Goal: Information Seeking & Learning: Learn about a topic

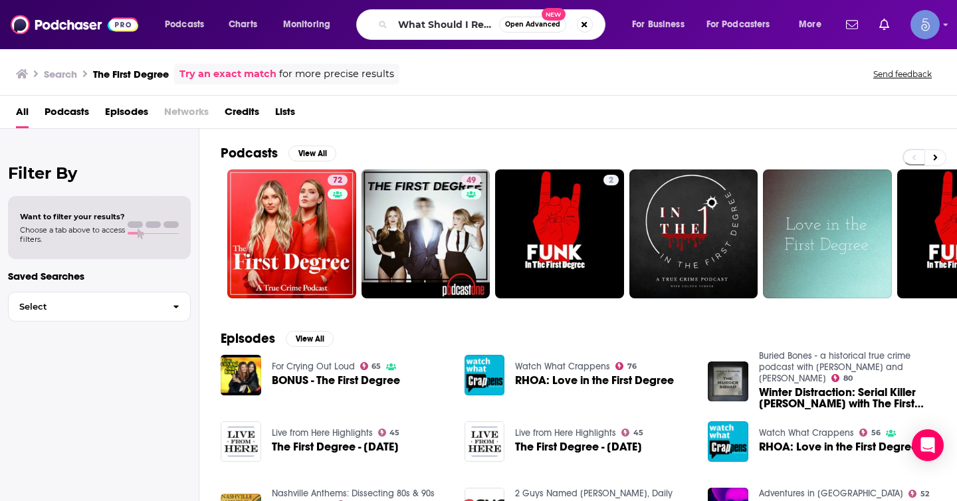
scroll to position [0, 33]
type input "What Should I Read Next?"
click at [522, 25] on span "Open Advanced" at bounding box center [532, 24] width 55 height 7
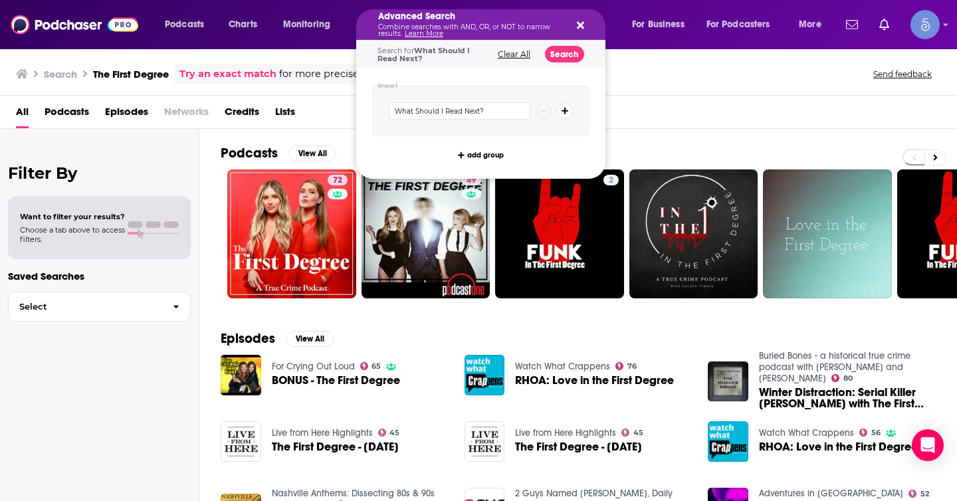
click at [575, 23] on button "Search podcasts, credits, & more..." at bounding box center [578, 24] width 11 height 11
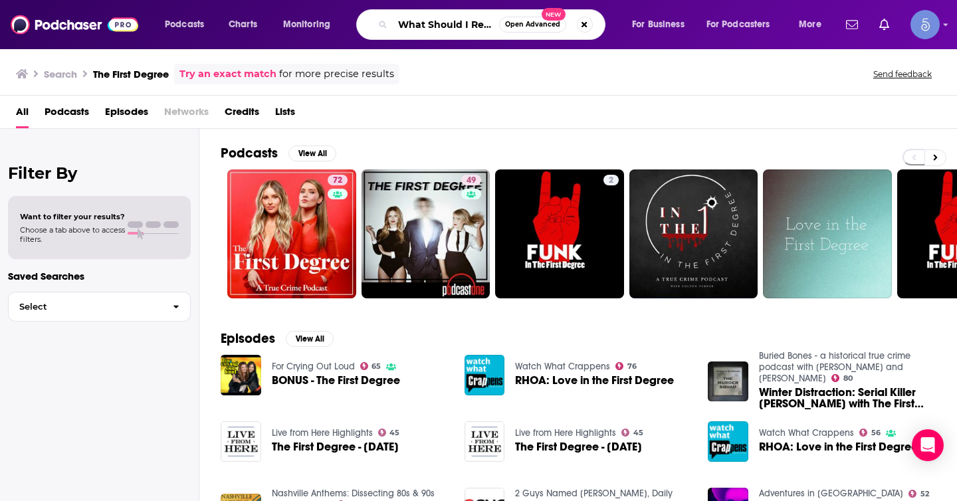
click at [470, 31] on input "What Should I Read Next?" at bounding box center [446, 24] width 106 height 21
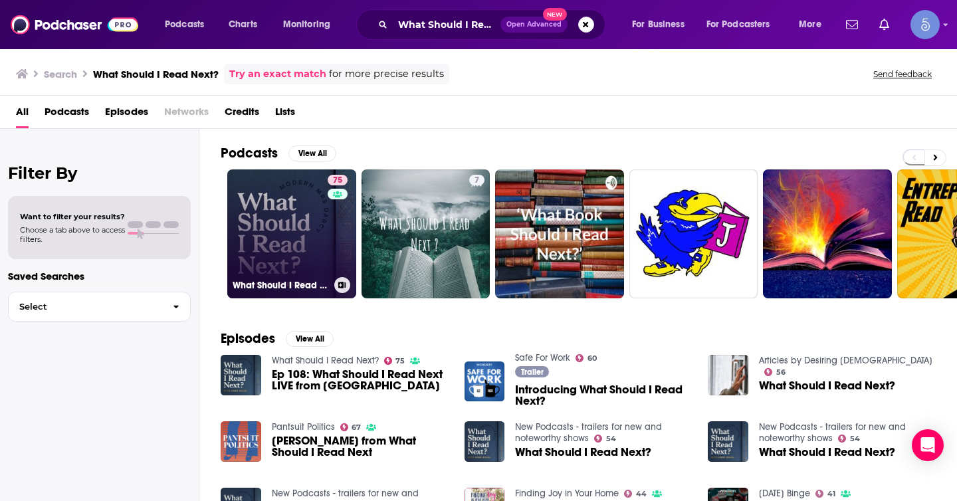
click at [318, 258] on link "75 What Should I Read Next?" at bounding box center [291, 233] width 129 height 129
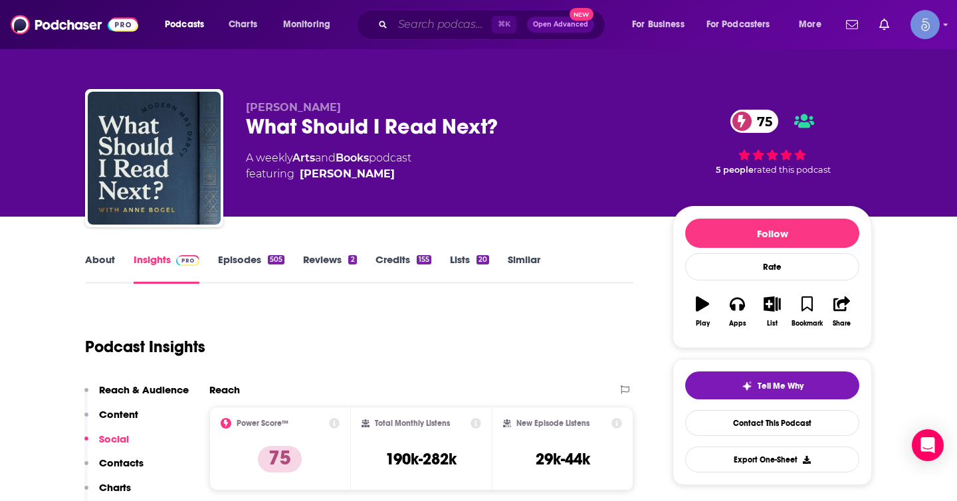
click at [452, 25] on input "Search podcasts, credits, & more..." at bounding box center [442, 24] width 99 height 21
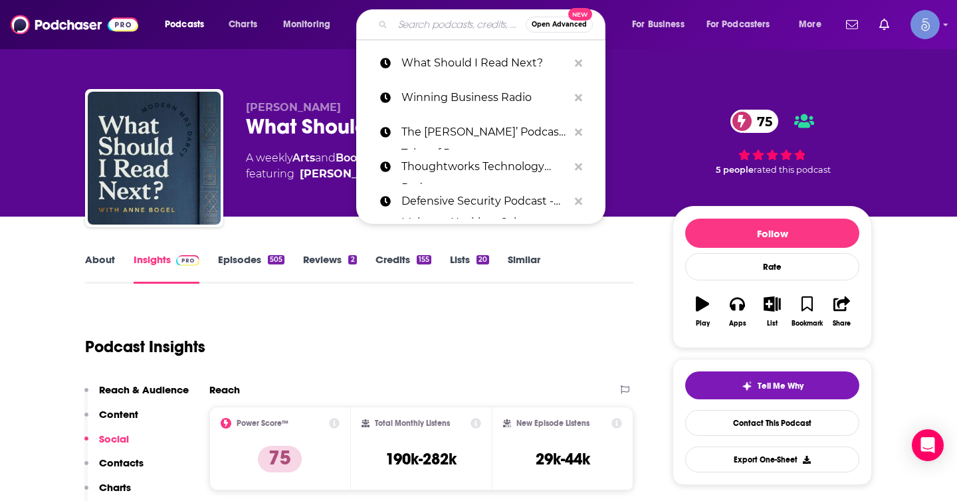
paste input "The Writer Files: Writing, Productivity, Creativity, and Neuroscience"
type input "The Writer Files: Writing, Productivity, Creativity, and Neuroscience"
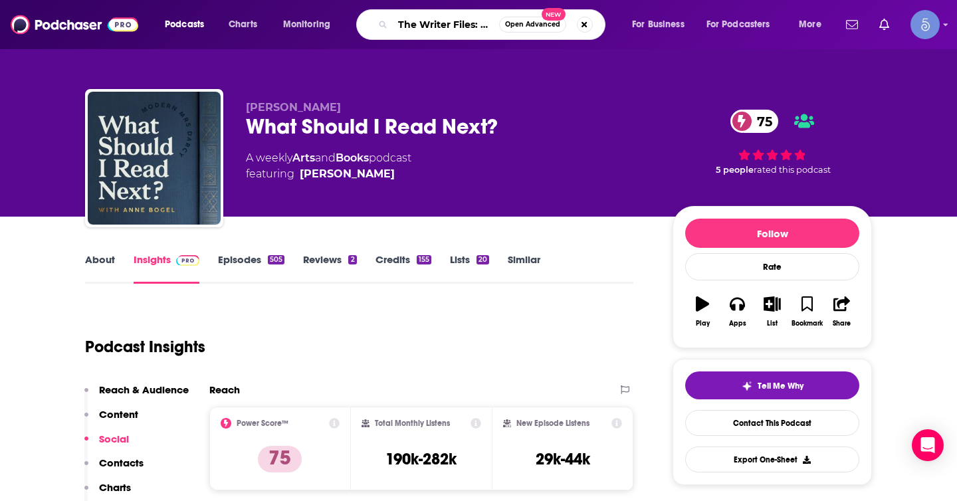
scroll to position [0, 234]
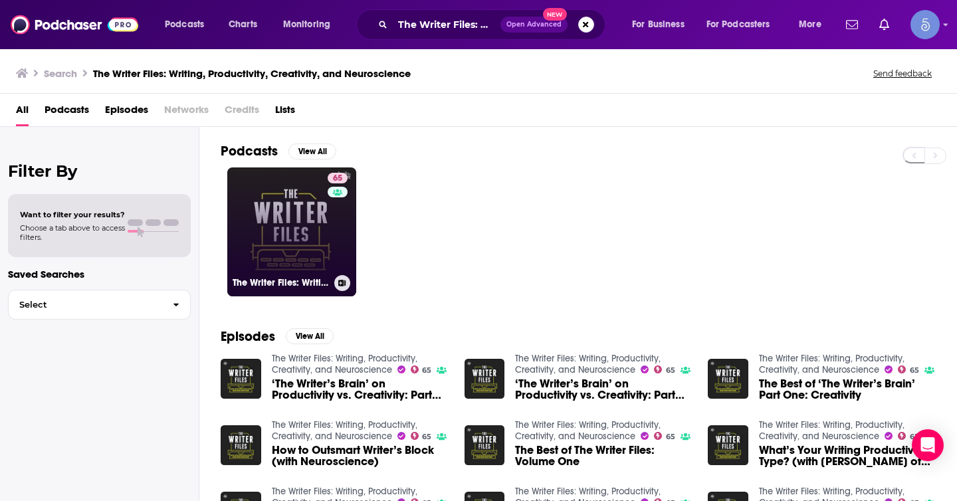
click at [318, 232] on link "65 The Writer Files: Writing, Productivity, Creativity, and Neuroscience" at bounding box center [291, 231] width 129 height 129
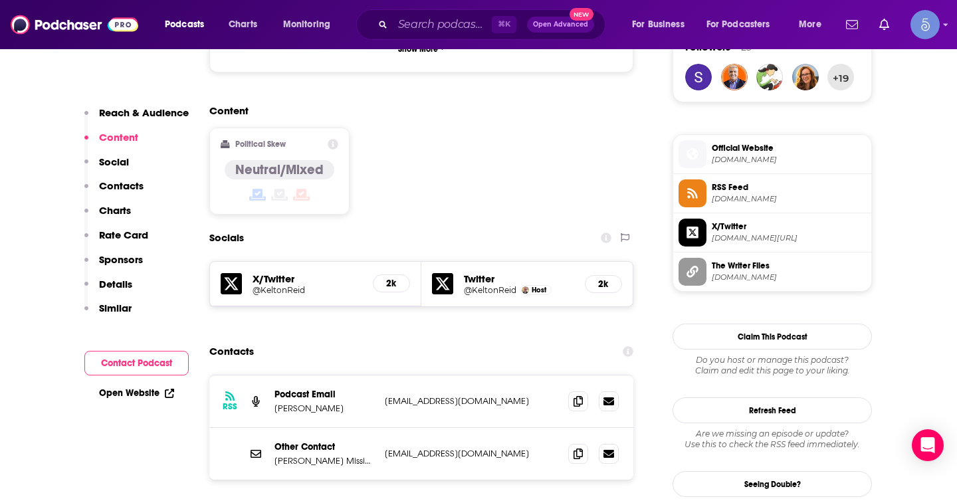
scroll to position [994, 0]
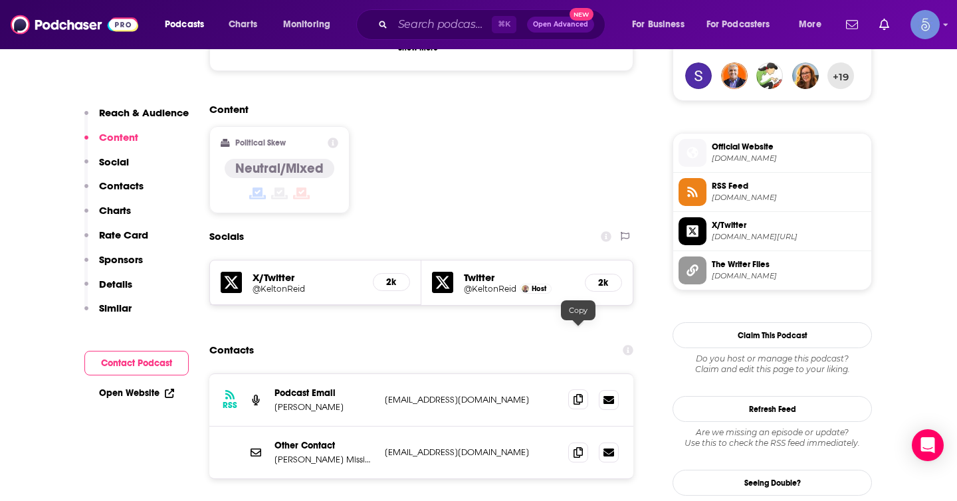
click at [571, 389] on span at bounding box center [578, 399] width 20 height 20
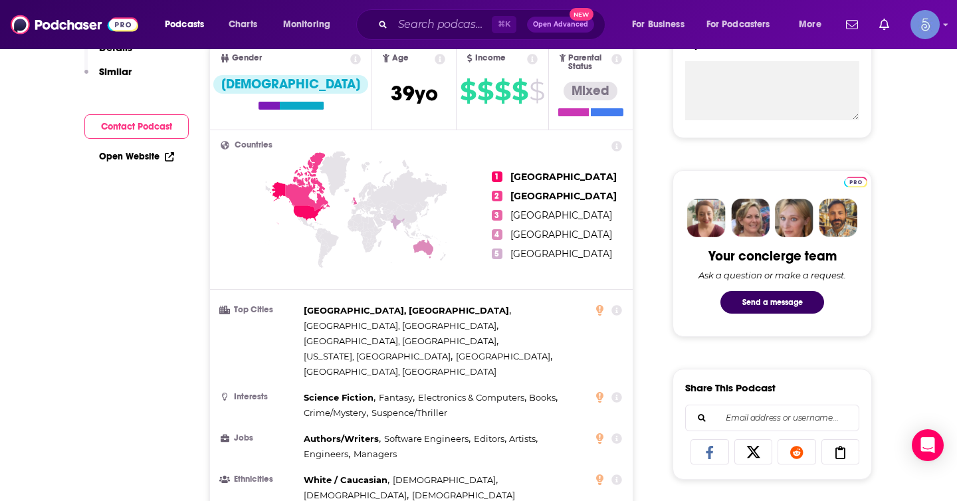
scroll to position [0, 0]
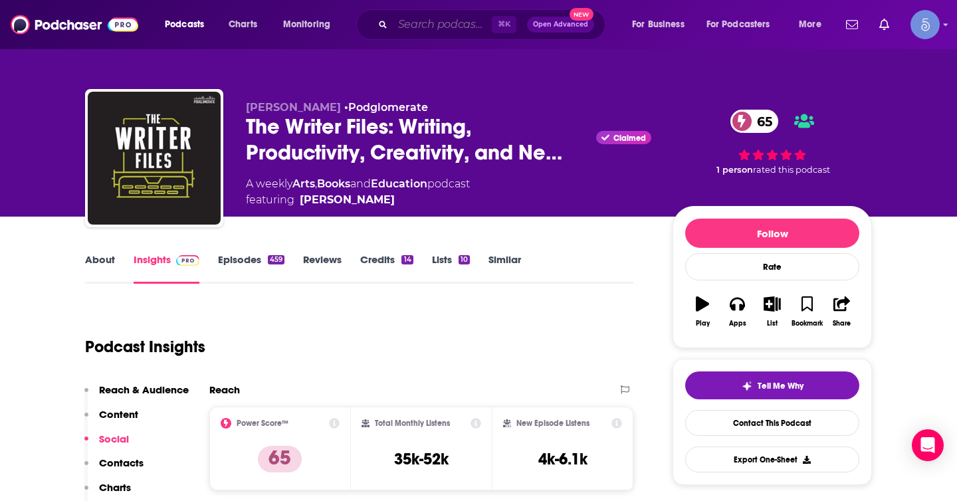
click at [455, 31] on input "Search podcasts, credits, & more..." at bounding box center [442, 24] width 99 height 21
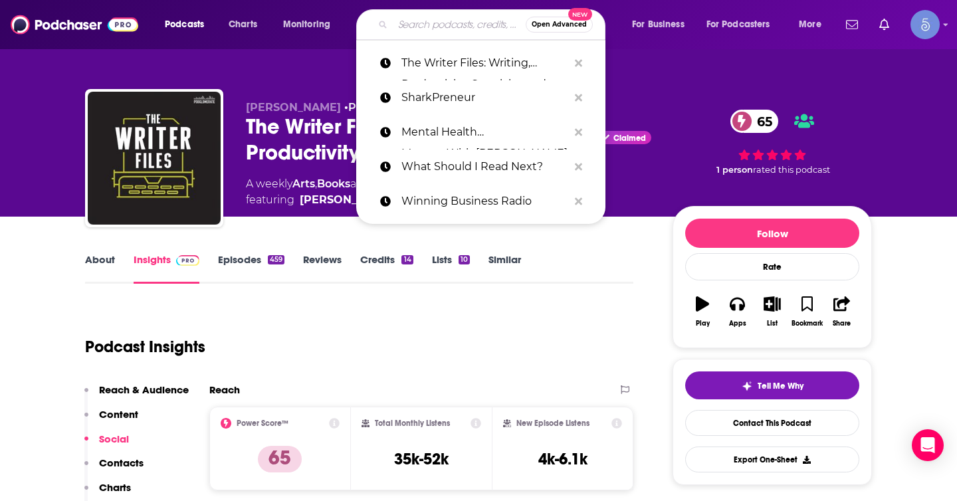
paste input "Book Lounge by [PERSON_NAME]"
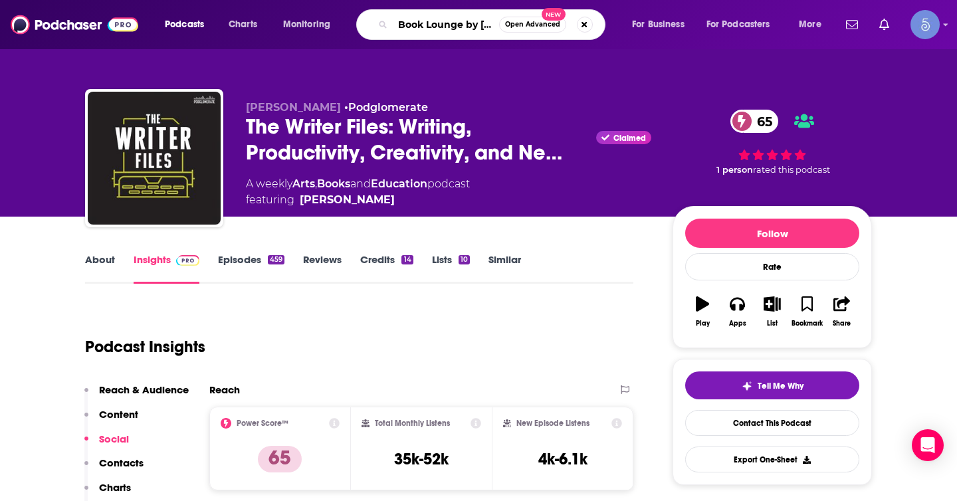
type input "Book Lounge by [PERSON_NAME]"
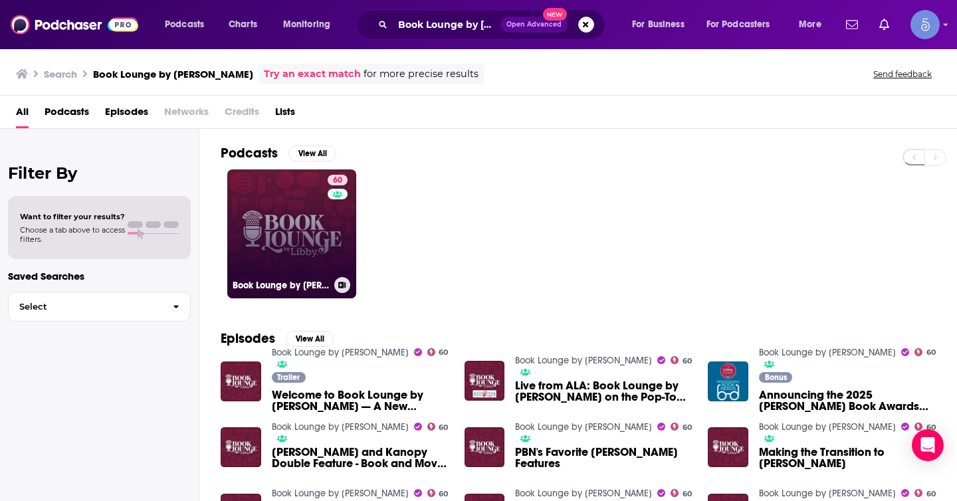
click at [314, 262] on link "60 Book Lounge by [PERSON_NAME]" at bounding box center [291, 233] width 129 height 129
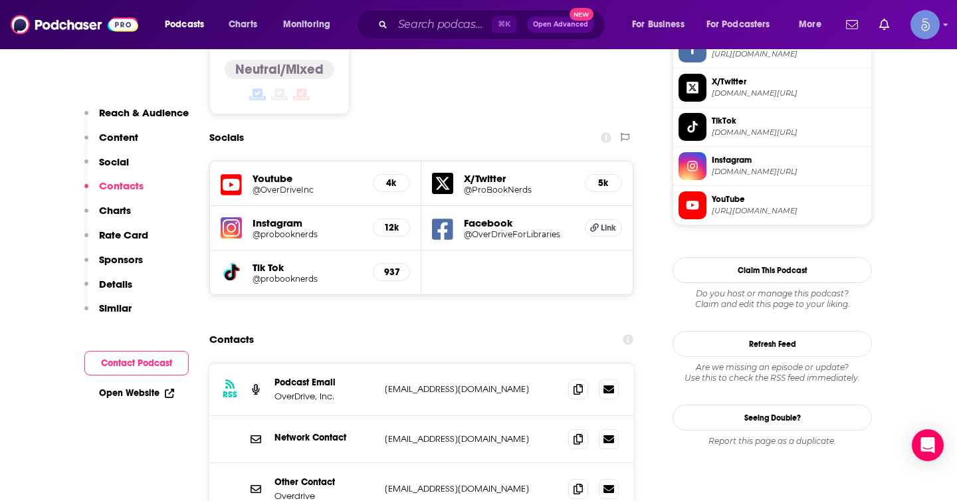
scroll to position [1357, 0]
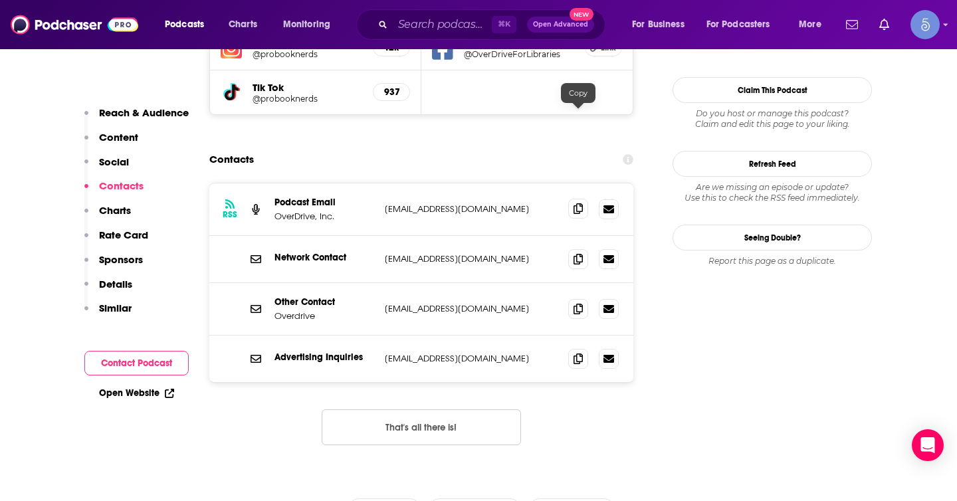
click at [571, 199] on span at bounding box center [578, 209] width 20 height 20
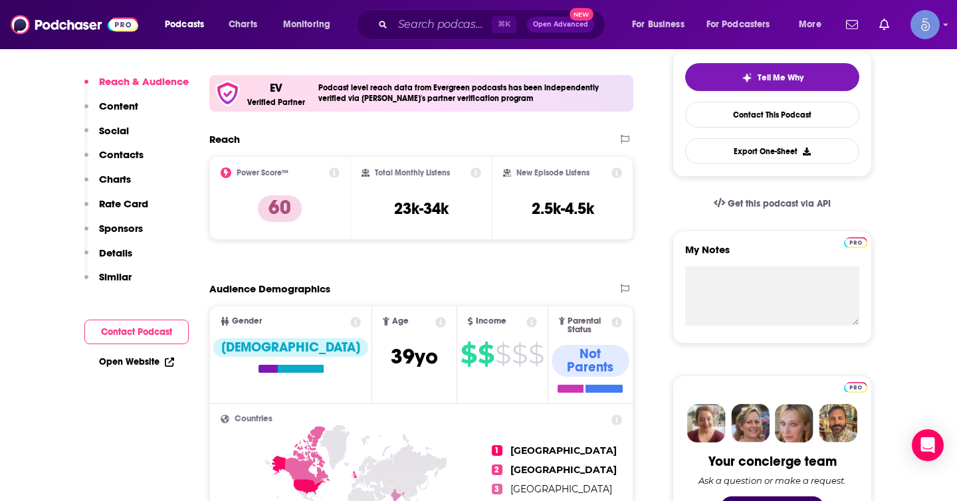
scroll to position [0, 0]
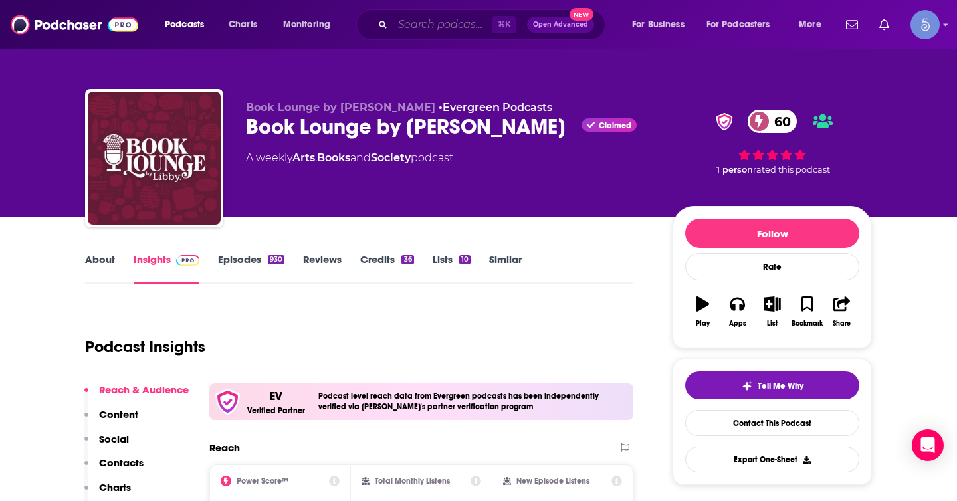
click at [442, 27] on input "Search podcasts, credits, & more..." at bounding box center [442, 24] width 99 height 21
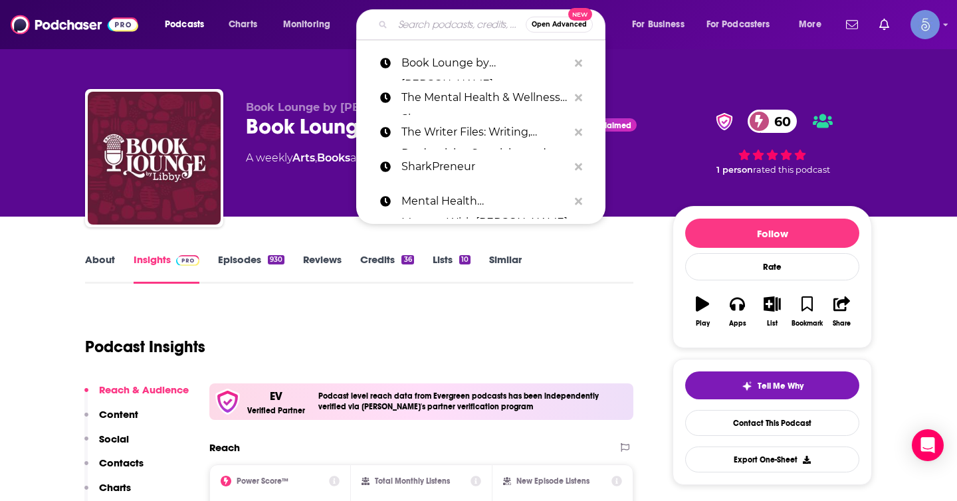
paste input "You're Booked"
type input "You're Booked"
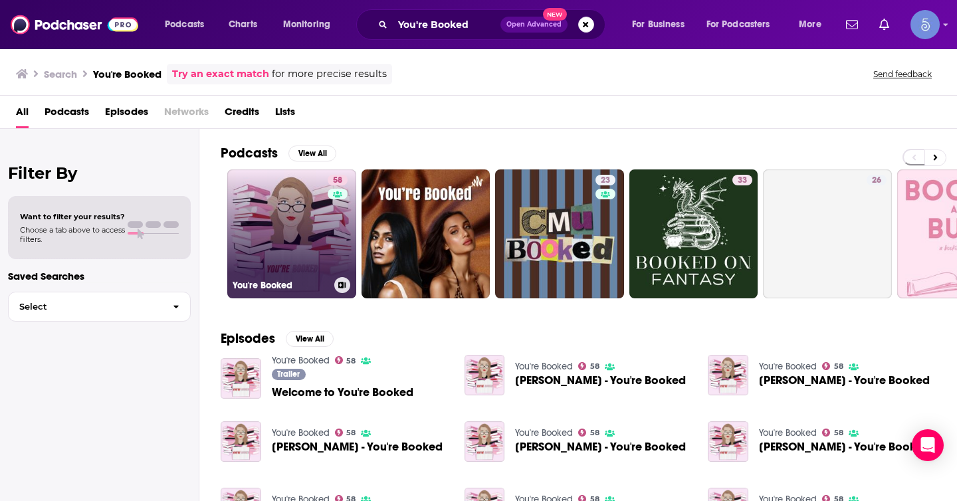
click at [310, 224] on link "58 You're Booked" at bounding box center [291, 233] width 129 height 129
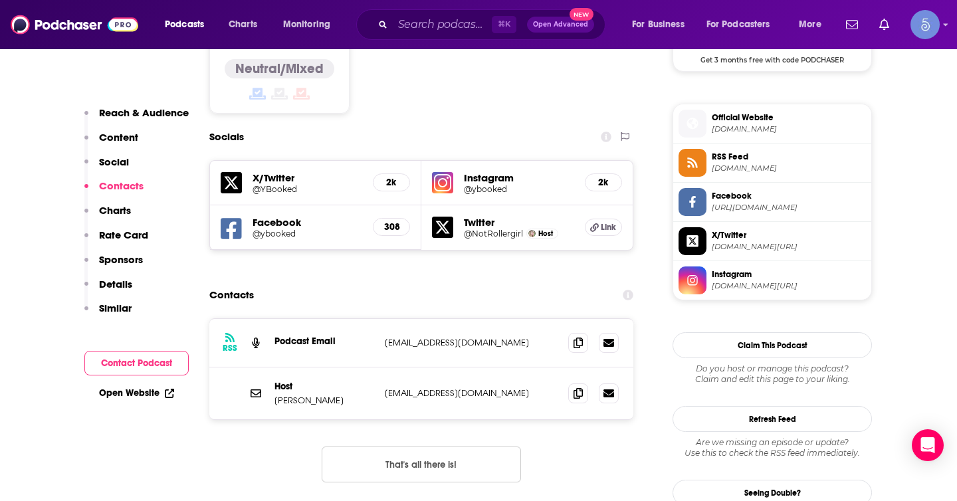
scroll to position [1208, 0]
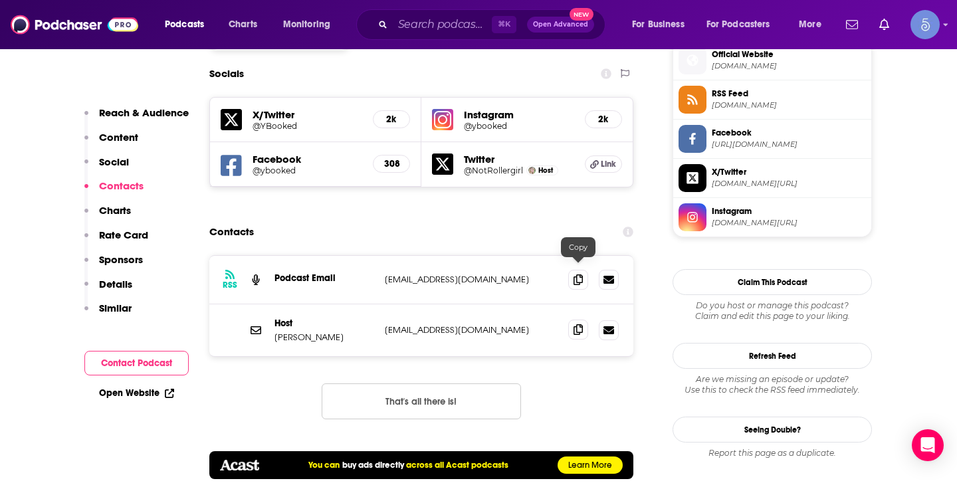
click at [572, 320] on span at bounding box center [578, 330] width 20 height 20
click at [454, 29] on input "Search podcasts, credits, & more..." at bounding box center [442, 24] width 99 height 21
paste input "Book Club with [PERSON_NAME]"
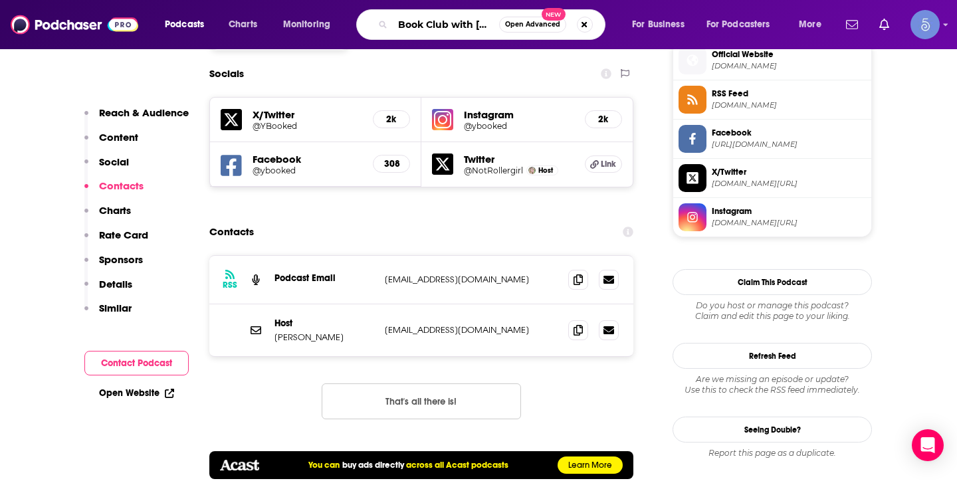
type input "Book Club with [PERSON_NAME]"
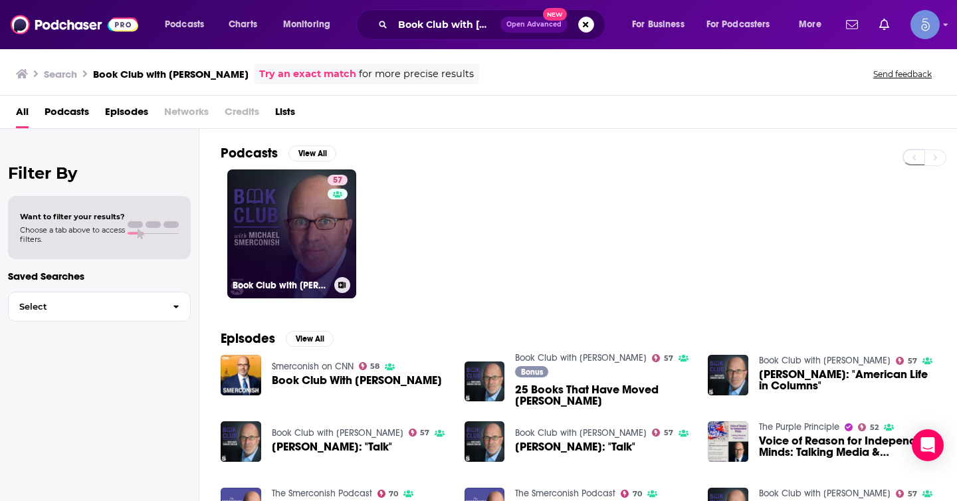
click at [293, 211] on link "57 Book Club with [PERSON_NAME]" at bounding box center [291, 233] width 129 height 129
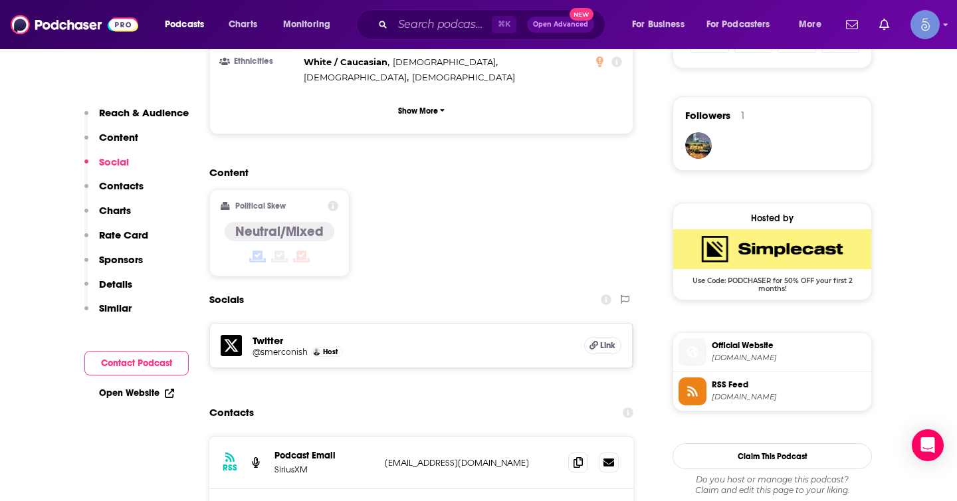
scroll to position [992, 0]
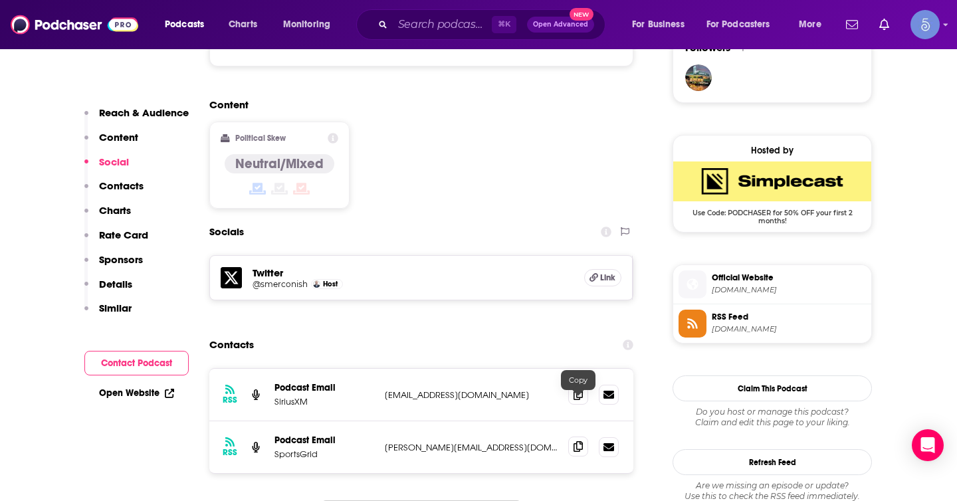
click at [579, 441] on icon at bounding box center [577, 446] width 9 height 11
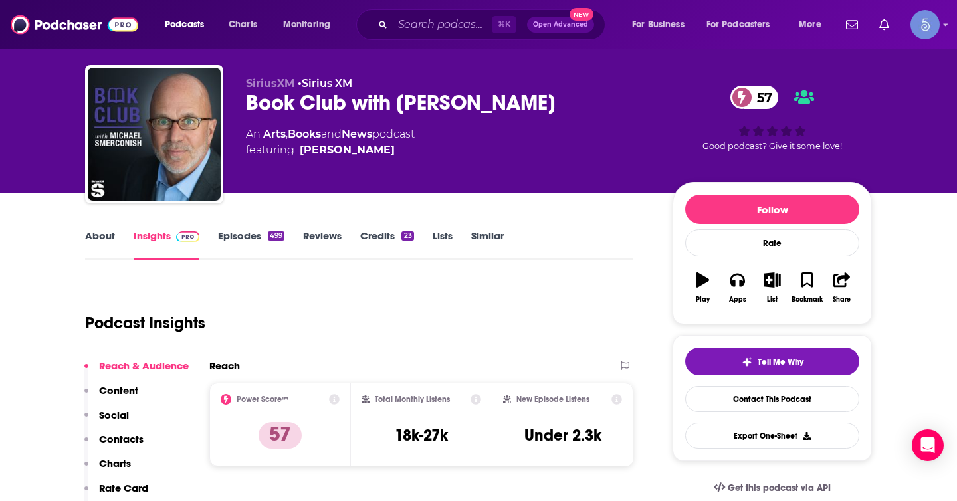
scroll to position [0, 0]
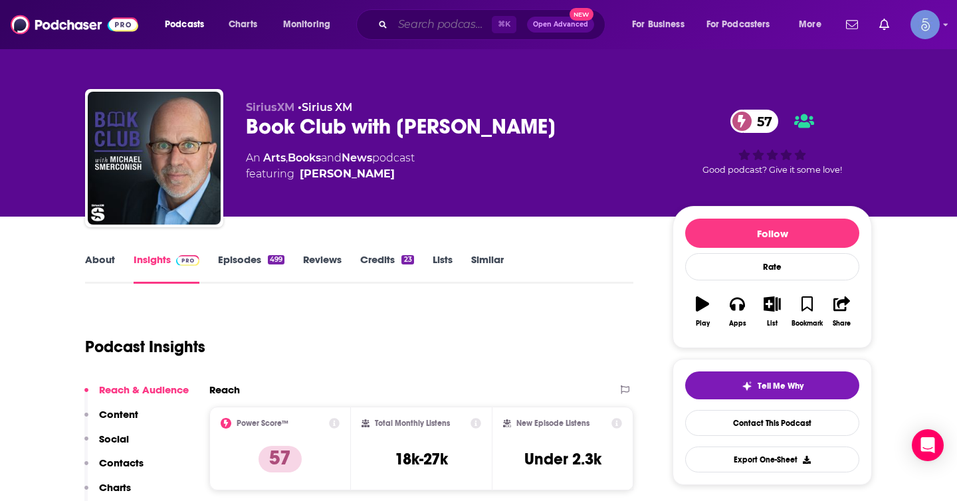
click at [442, 22] on input "Search podcasts, credits, & more..." at bounding box center [442, 24] width 99 height 21
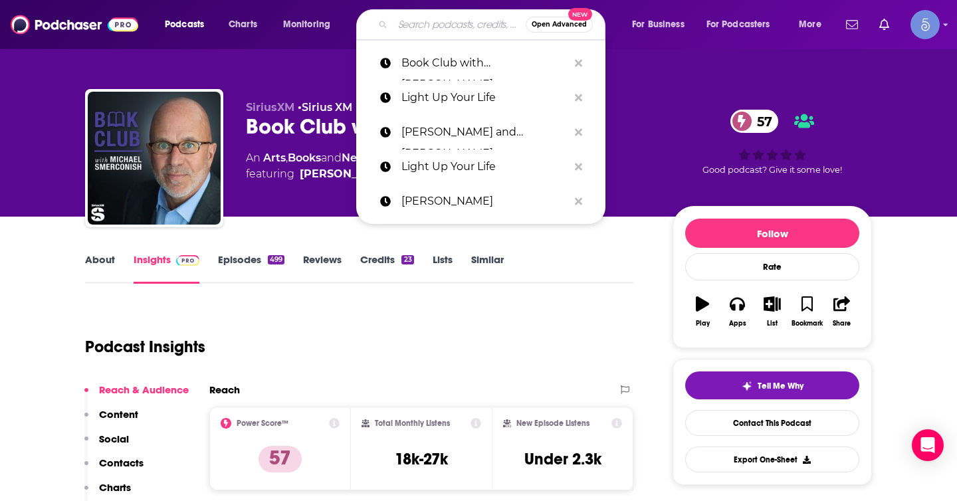
paste input "Friends & Fiction"
type input "Friends & Fiction"
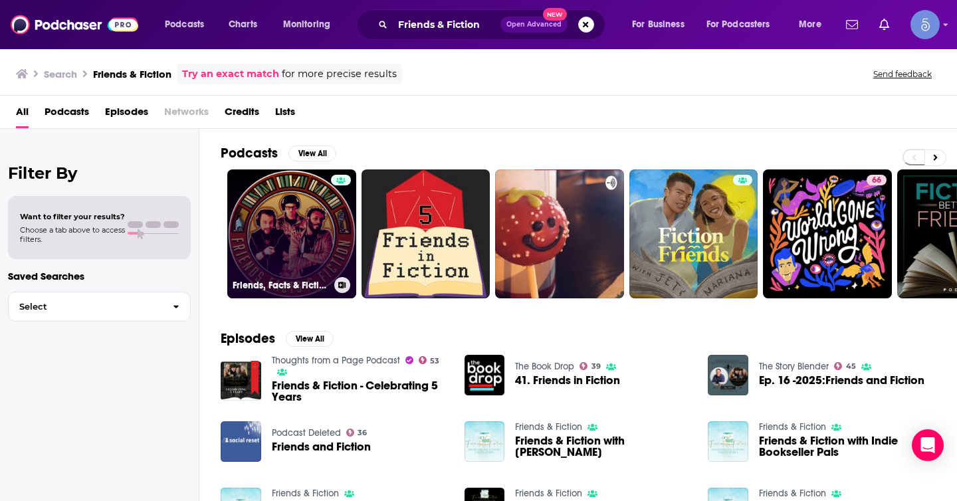
click at [313, 223] on link "Friends, Facts & Fiction" at bounding box center [291, 233] width 129 height 129
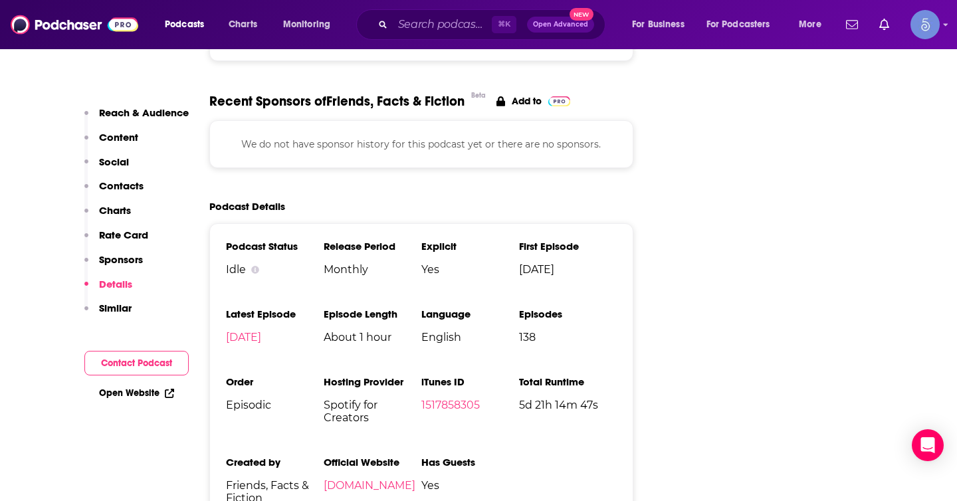
scroll to position [1967, 0]
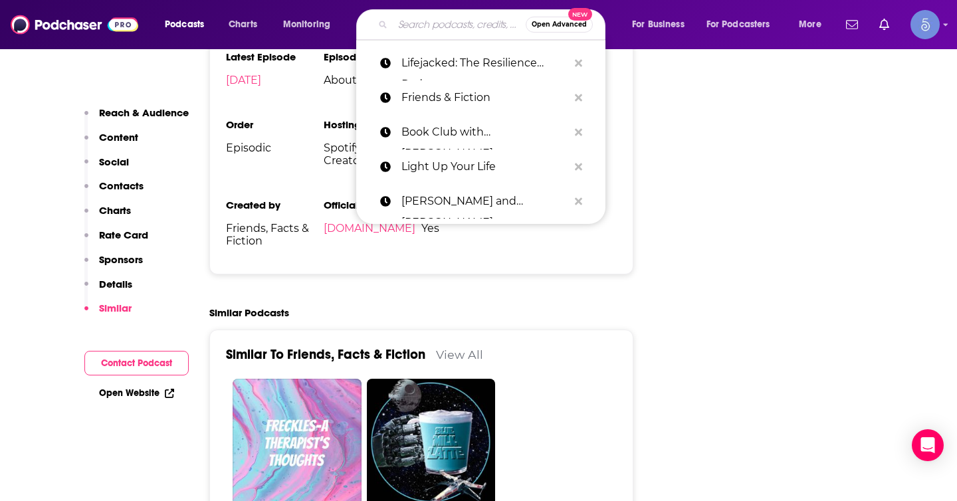
click at [456, 27] on input "Search podcasts, credits, & more..." at bounding box center [459, 24] width 133 height 21
paste input "Friends & Fiction"
type input "Friends & Fiction"
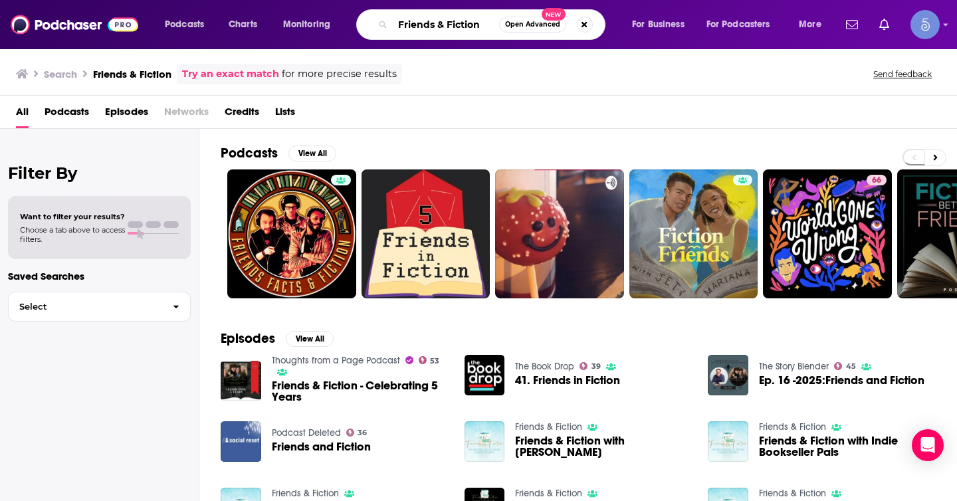
click at [459, 23] on input "Friends & Fiction" at bounding box center [446, 24] width 106 height 21
paste input "[PERSON_NAME], [PERSON_NAME], [PERSON_NAME], [PERSON_NAME], [PERSON_NAME], Bleav"
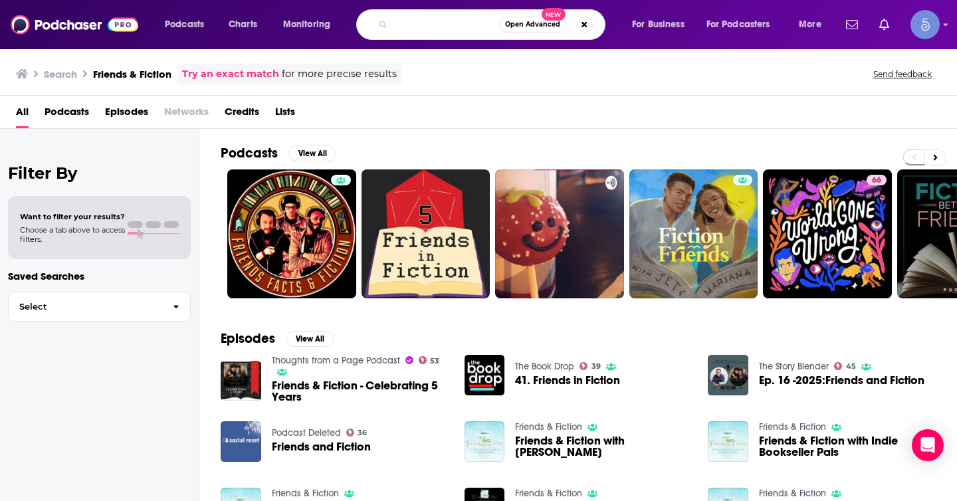
type input "[PERSON_NAME], [PERSON_NAME], [PERSON_NAME], [PERSON_NAME], [PERSON_NAME], Bleav"
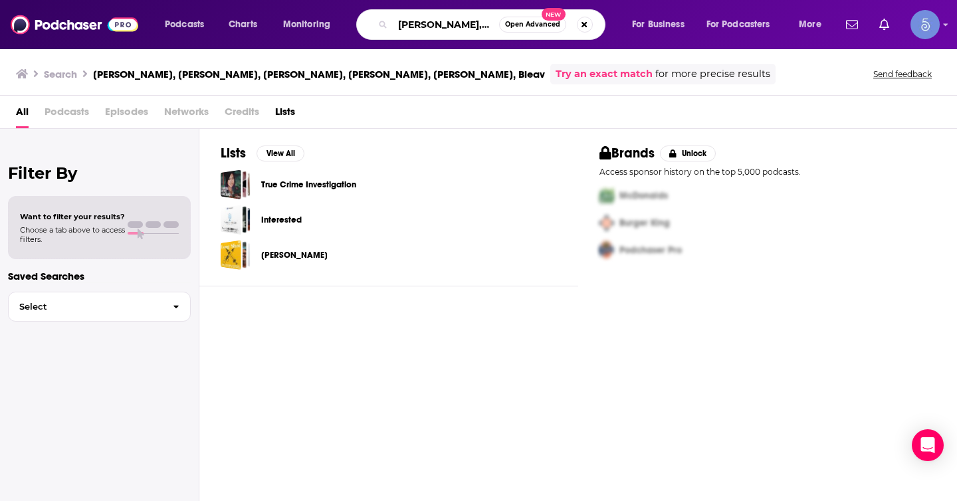
click at [446, 19] on input "[PERSON_NAME], [PERSON_NAME], [PERSON_NAME], [PERSON_NAME], [PERSON_NAME], Bleav" at bounding box center [446, 24] width 106 height 21
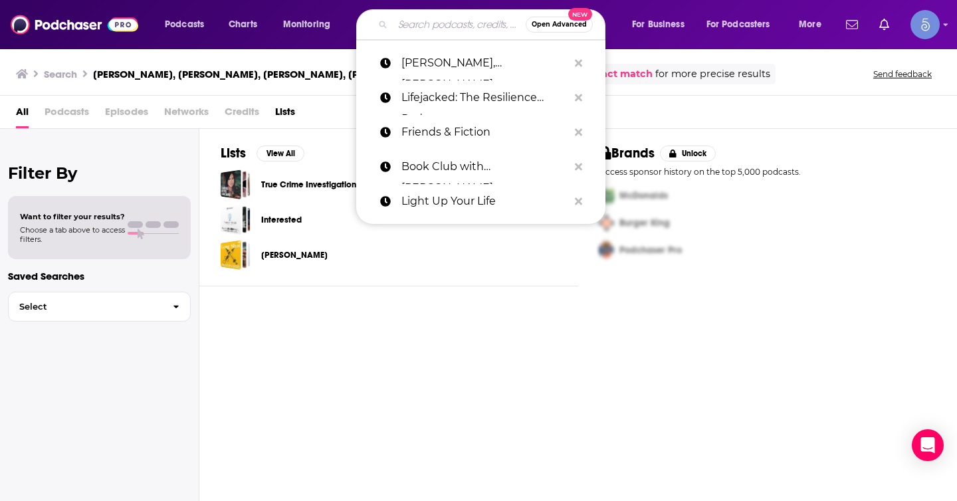
paste input "Friends & Fiction"
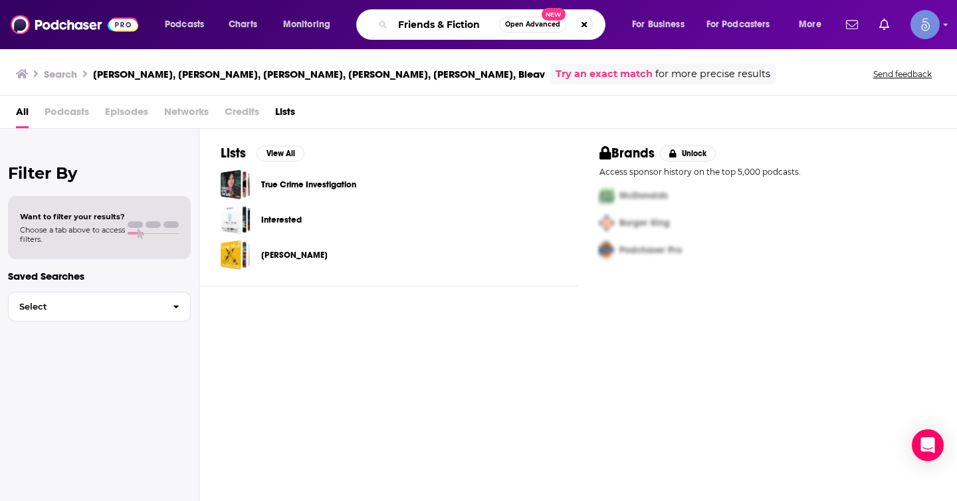
type input "Friends & Fiction"
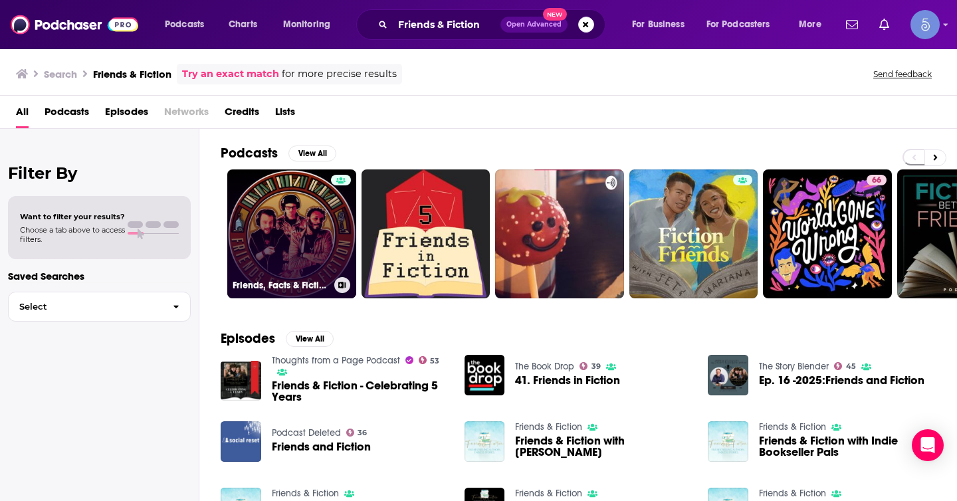
click at [311, 239] on link "Friends, Facts & Fiction" at bounding box center [291, 233] width 129 height 129
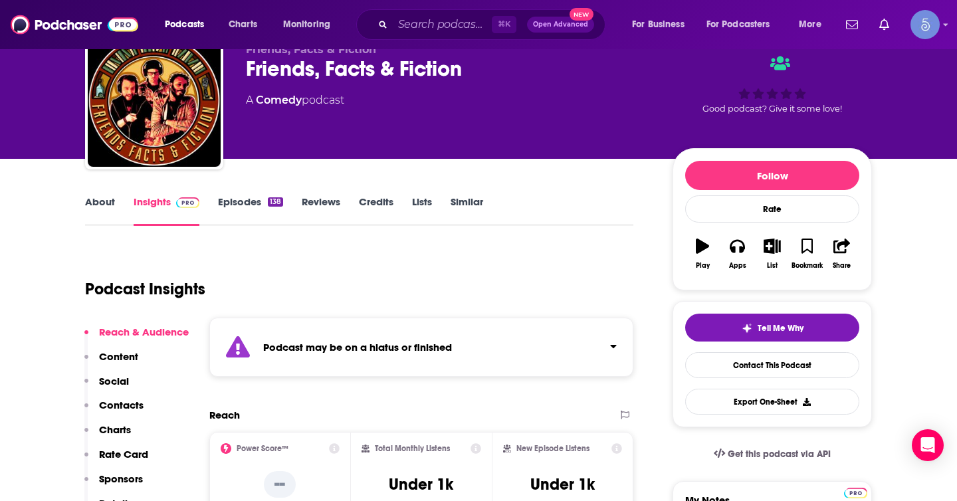
click at [506, 349] on div "Podcast may be on a hiatus or finished" at bounding box center [421, 347] width 424 height 59
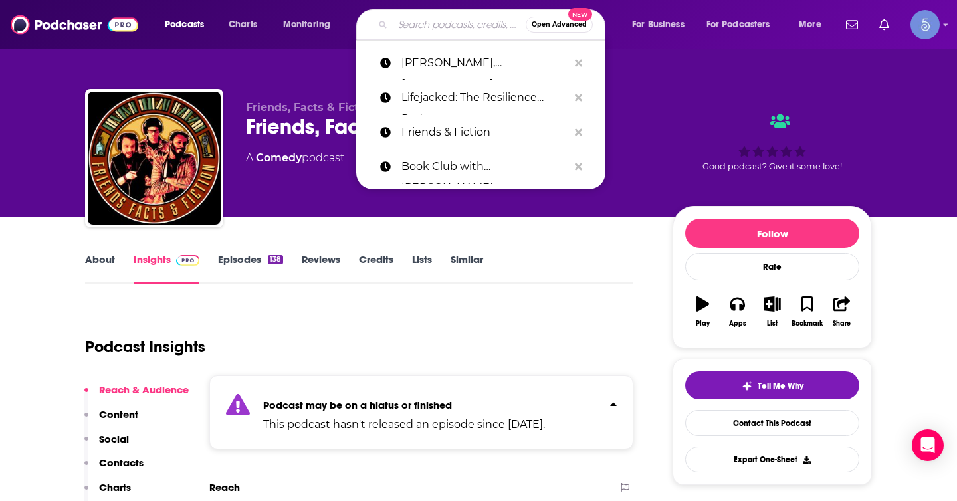
click at [452, 15] on input "Search podcasts, credits, & more..." at bounding box center [459, 24] width 133 height 21
paste input "Friends & Fiction"
type input "Friends & Fiction"
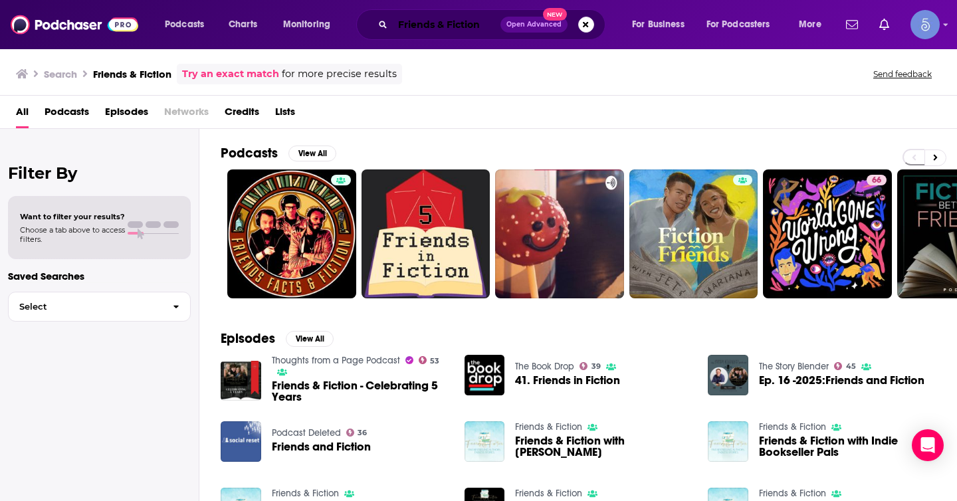
click at [486, 23] on input "Friends & Fiction" at bounding box center [447, 24] width 108 height 21
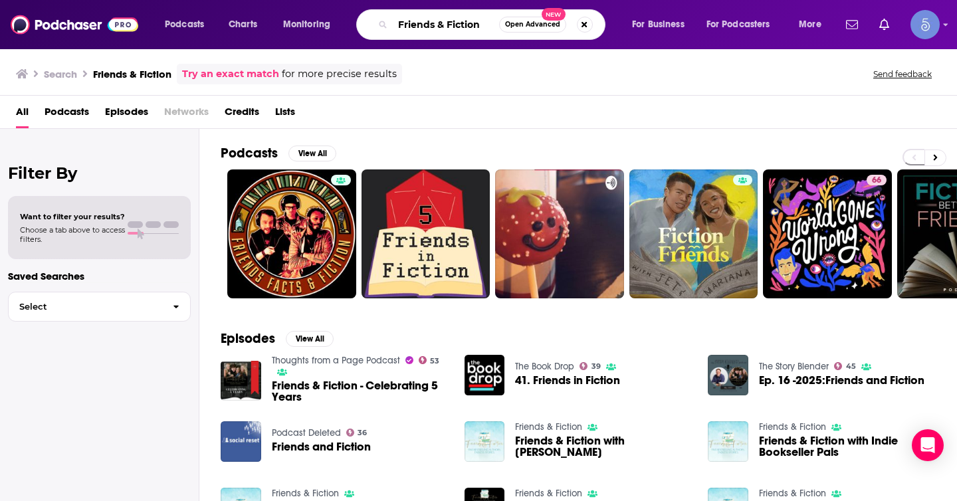
type input "Friends & Fiction"
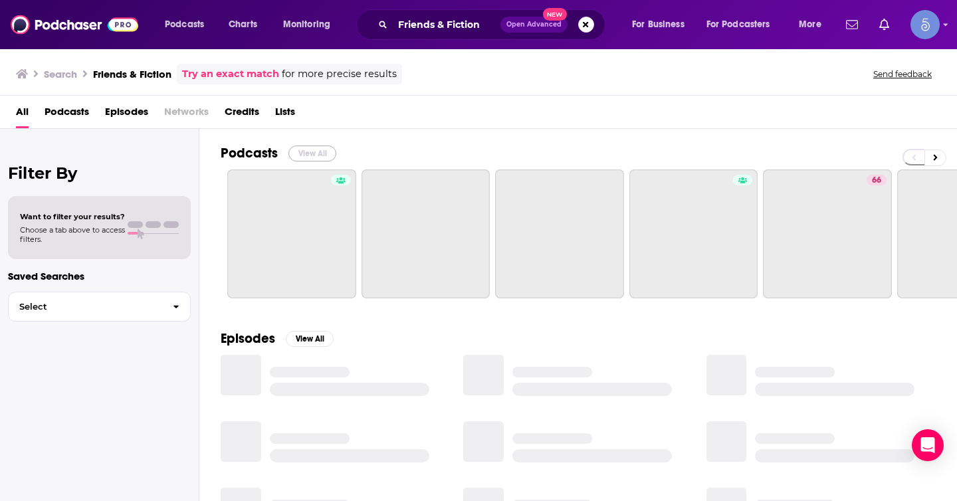
click at [314, 152] on button "View All" at bounding box center [312, 153] width 48 height 16
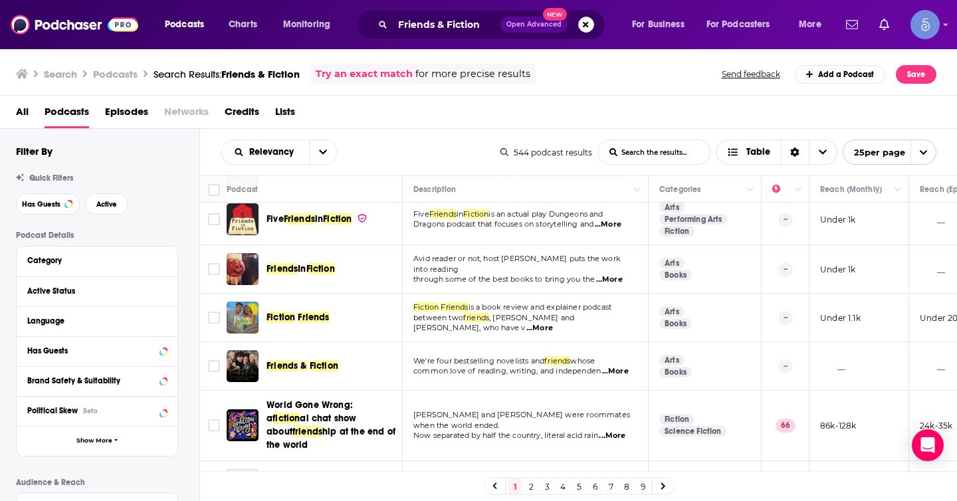
scroll to position [61, 0]
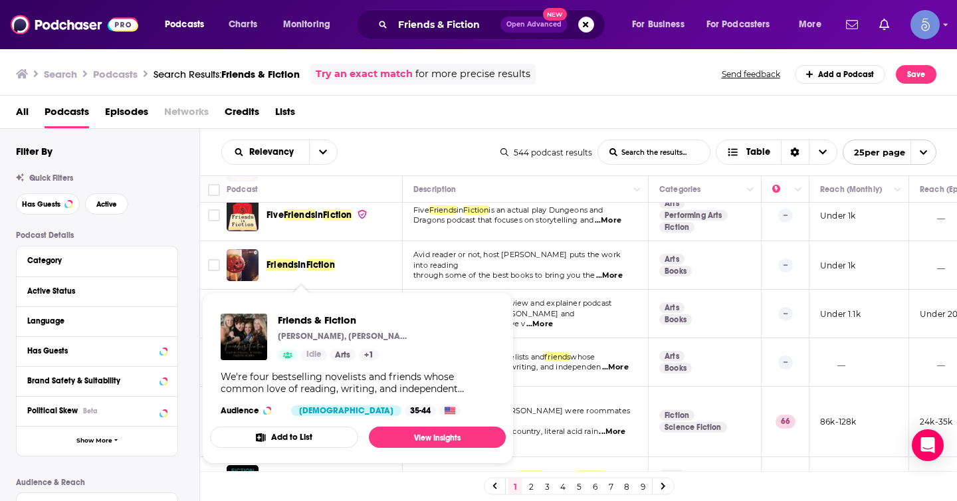
click at [320, 362] on div "Friends & Fiction [PERSON_NAME], [PERSON_NAME], [PERSON_NAME], [PERSON_NAME], […" at bounding box center [358, 365] width 296 height 124
click at [395, 432] on link "View Insights" at bounding box center [437, 436] width 137 height 21
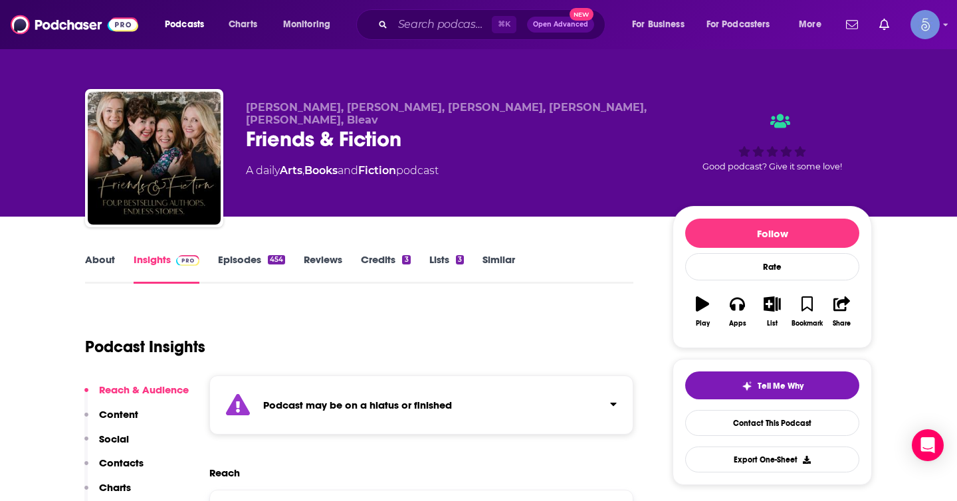
click at [434, 403] on strong "Podcast may be on a hiatus or finished" at bounding box center [357, 405] width 189 height 13
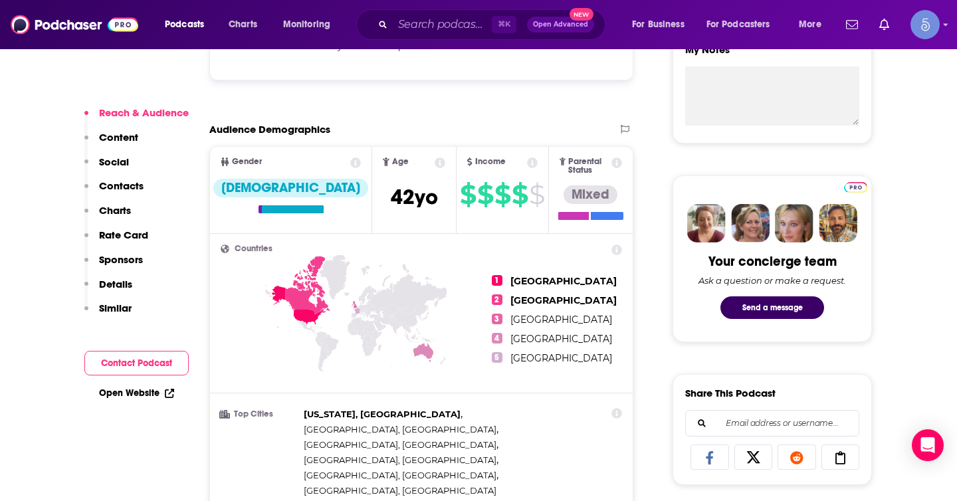
scroll to position [432, 0]
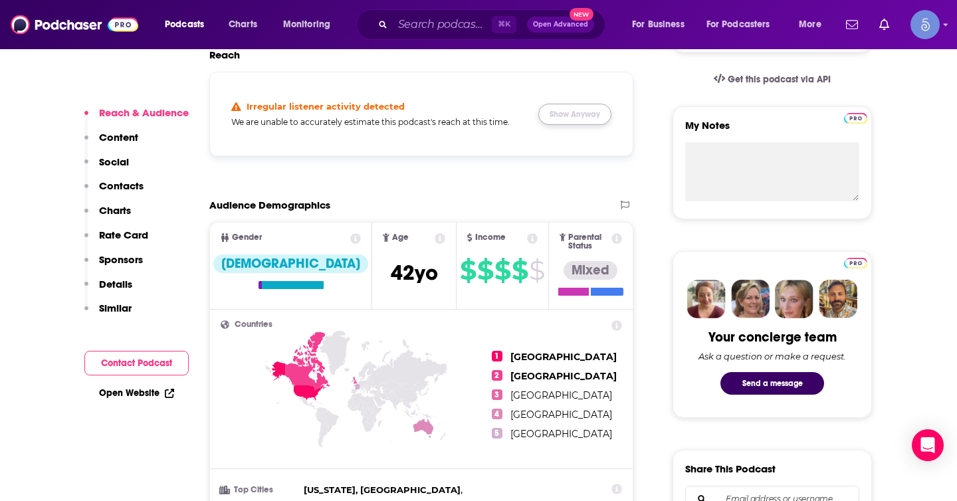
click at [579, 121] on button "Show Anyway" at bounding box center [574, 114] width 73 height 21
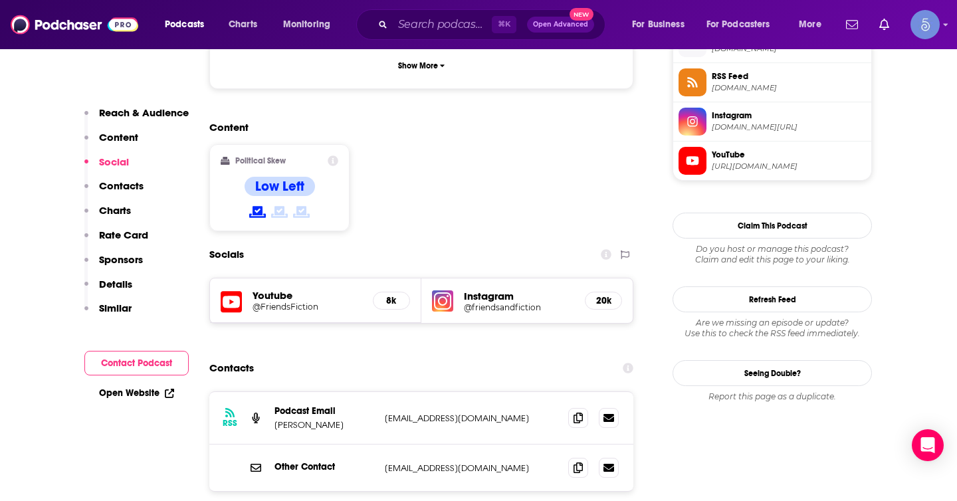
scroll to position [1111, 0]
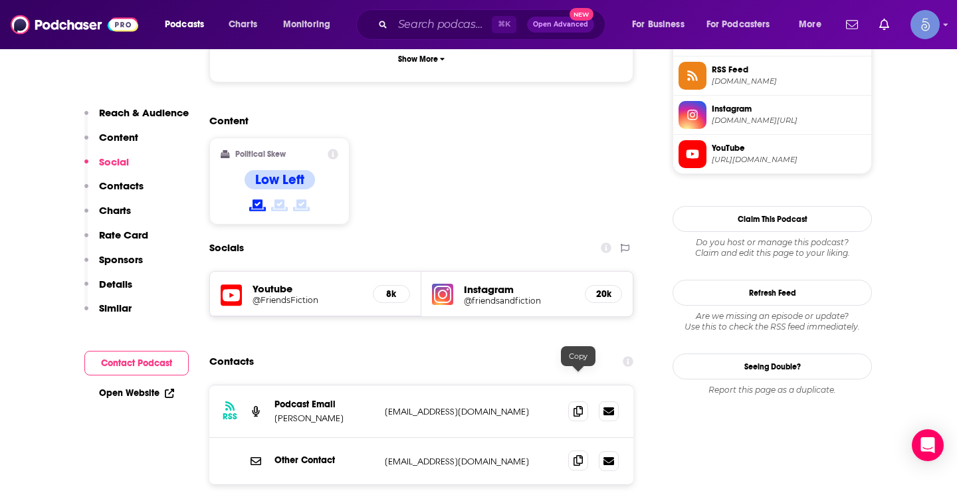
click at [583, 450] on span at bounding box center [578, 460] width 20 height 20
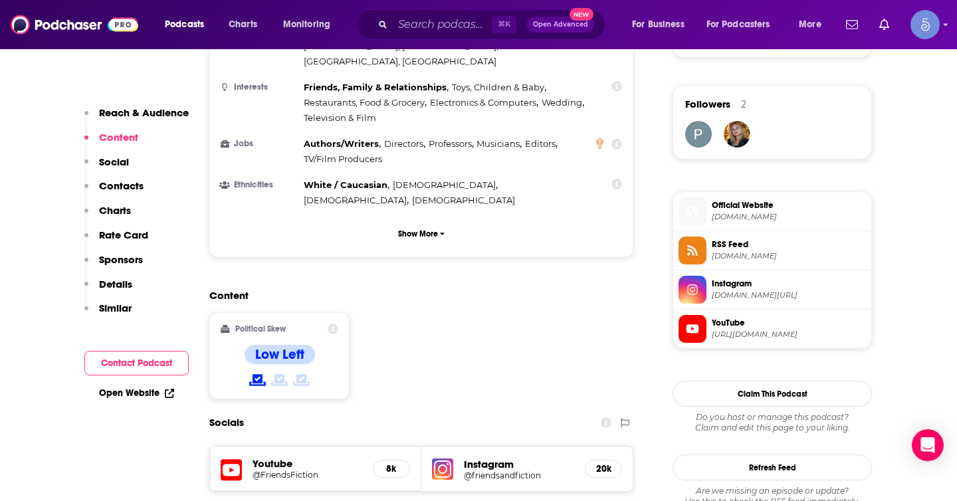
scroll to position [744, 0]
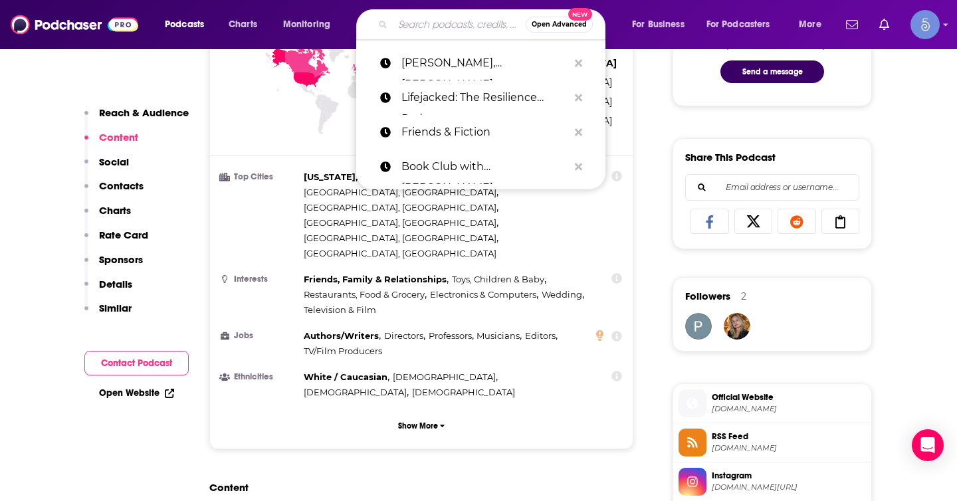
click at [443, 21] on input "Search podcasts, credits, & more..." at bounding box center [459, 24] width 133 height 21
paste input "Quick Book Reviews. Spoiler-free author interviews & book reviews."
type input "Quick Book Reviews. Spoiler-free author interviews & book reviews."
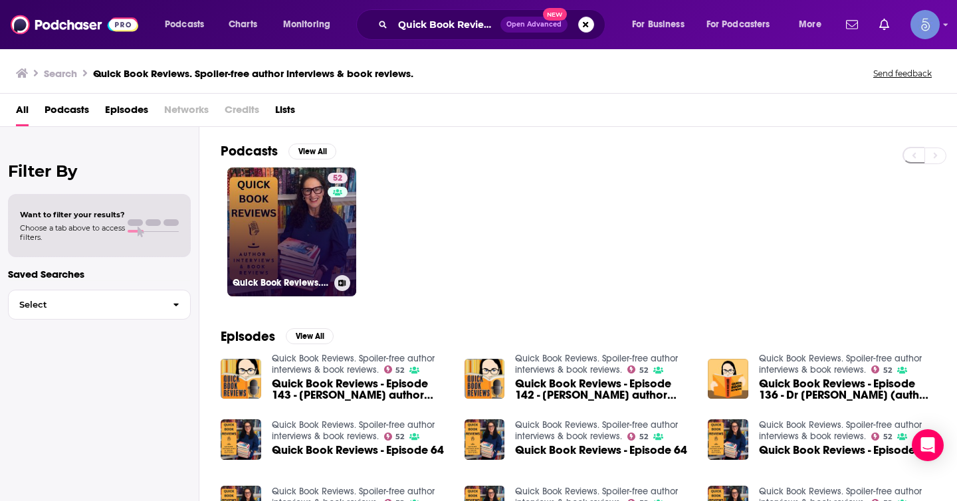
click at [296, 218] on link "52 Quick Book Reviews. Spoiler-free author interviews & book reviews." at bounding box center [291, 231] width 129 height 129
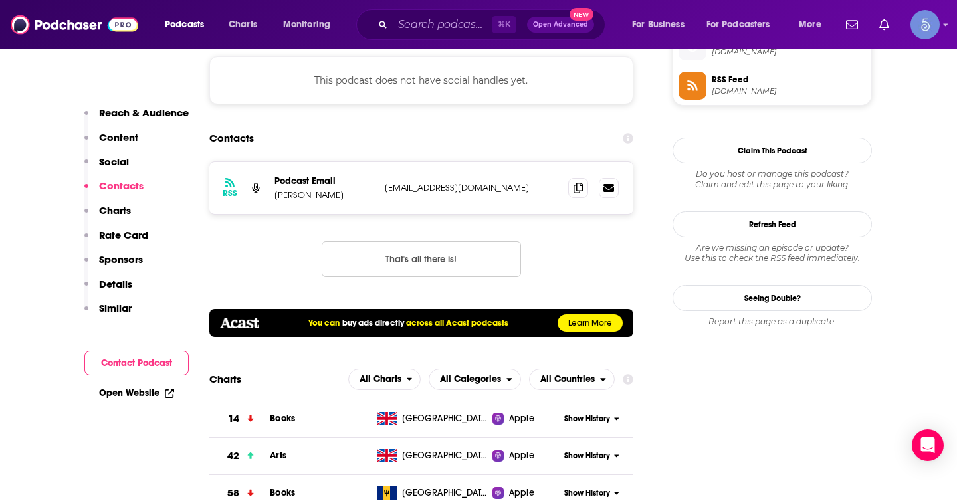
scroll to position [1226, 0]
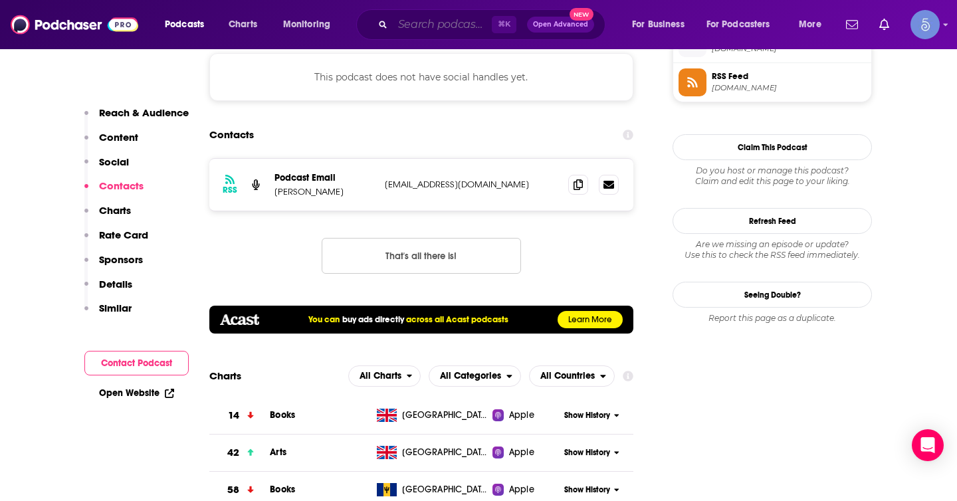
click at [461, 29] on input "Search podcasts, credits, & more..." at bounding box center [442, 24] width 99 height 21
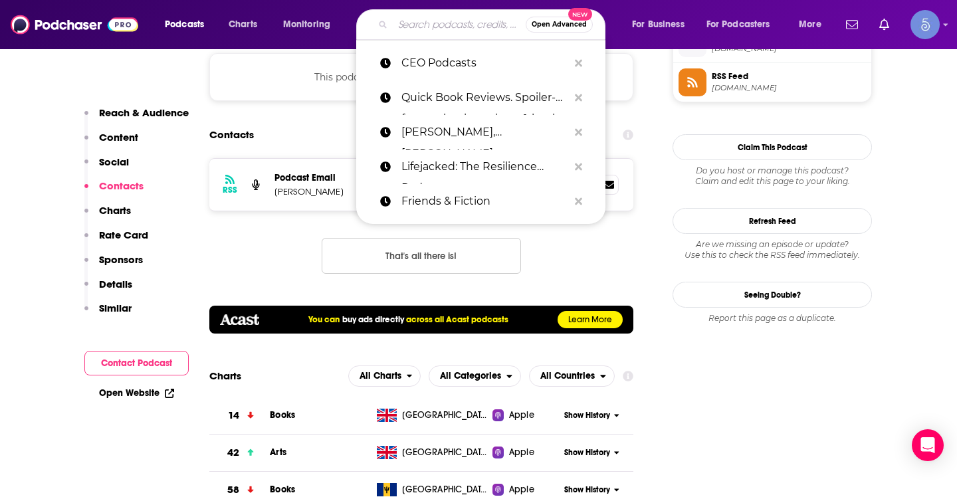
paste input "We Read It One Night"
type input "We Read It One Night"
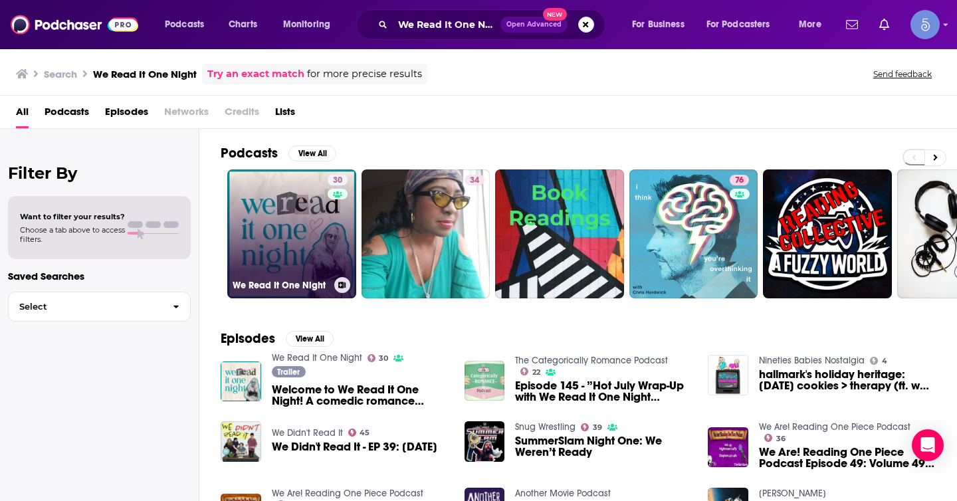
click at [317, 237] on link "30 We Read It One Night" at bounding box center [291, 233] width 129 height 129
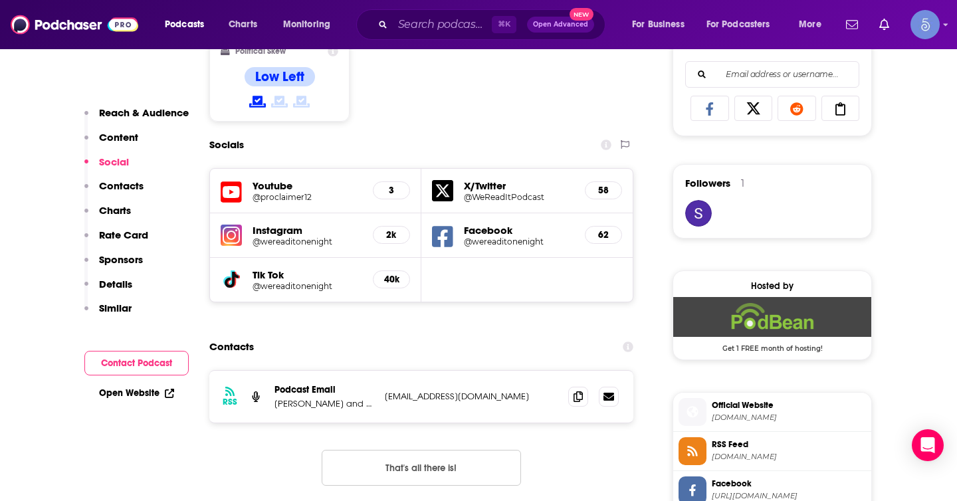
scroll to position [1029, 0]
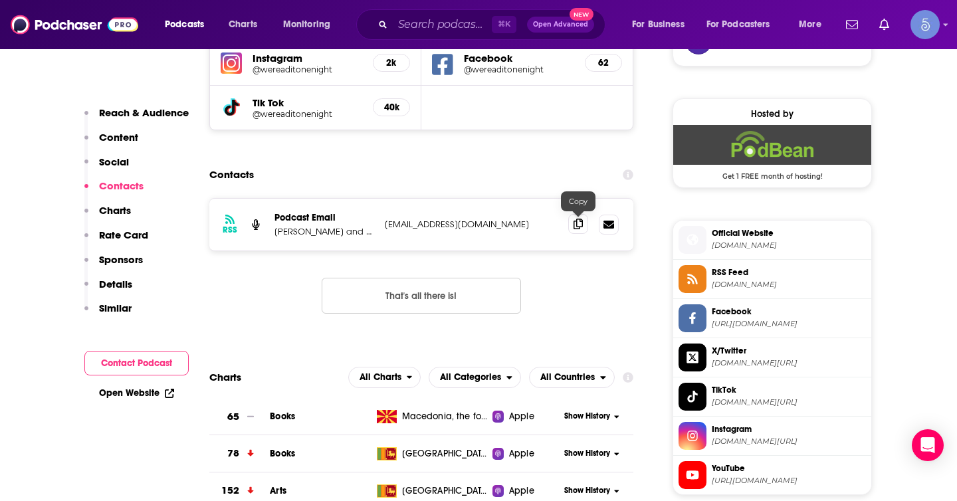
click at [583, 225] on span at bounding box center [578, 224] width 20 height 20
click at [455, 22] on input "Search podcasts, credits, & more..." at bounding box center [442, 24] width 99 height 21
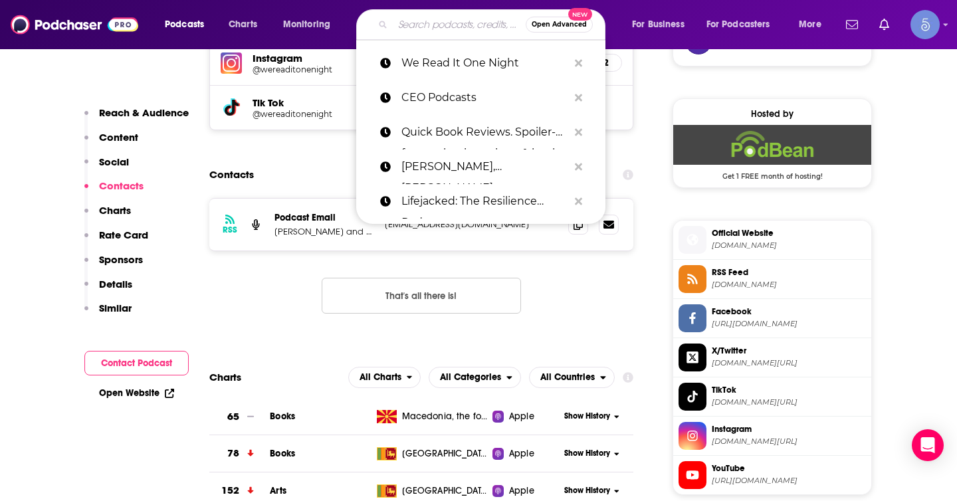
paste input "Skylight Books Podcast Series"
type input "Skylight Books Podcast Series"
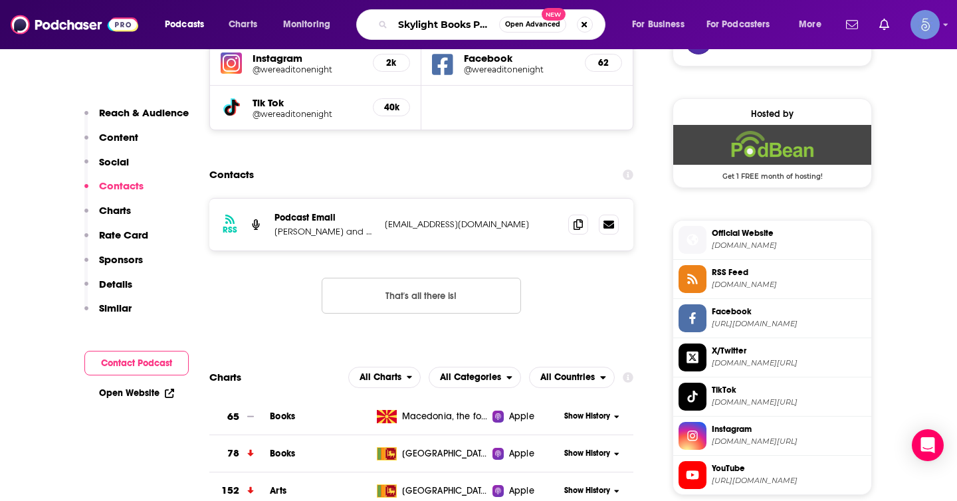
scroll to position [0, 52]
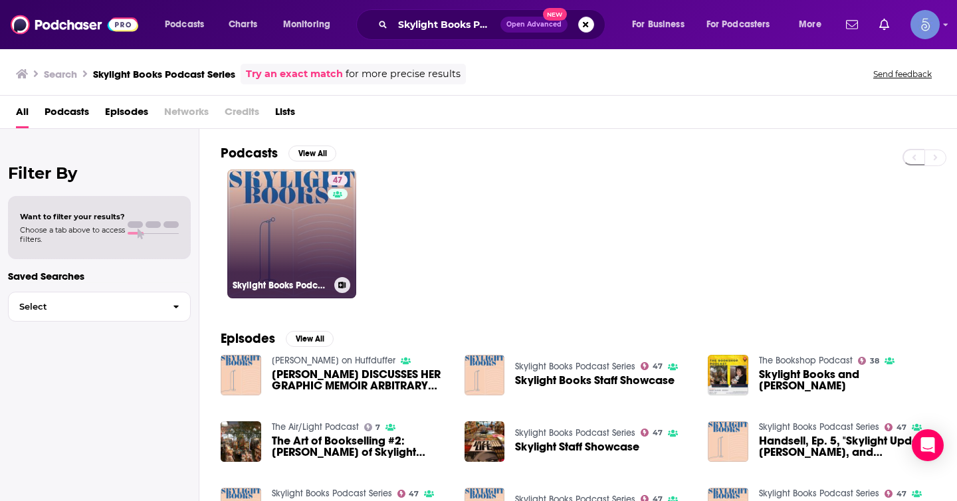
click at [310, 240] on link "47 Skylight Books Podcast Series" at bounding box center [291, 233] width 129 height 129
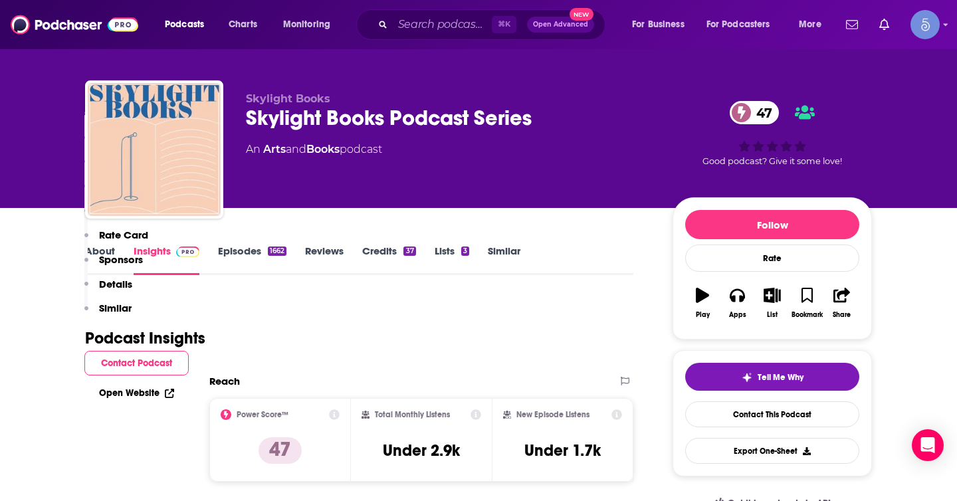
scroll to position [899, 0]
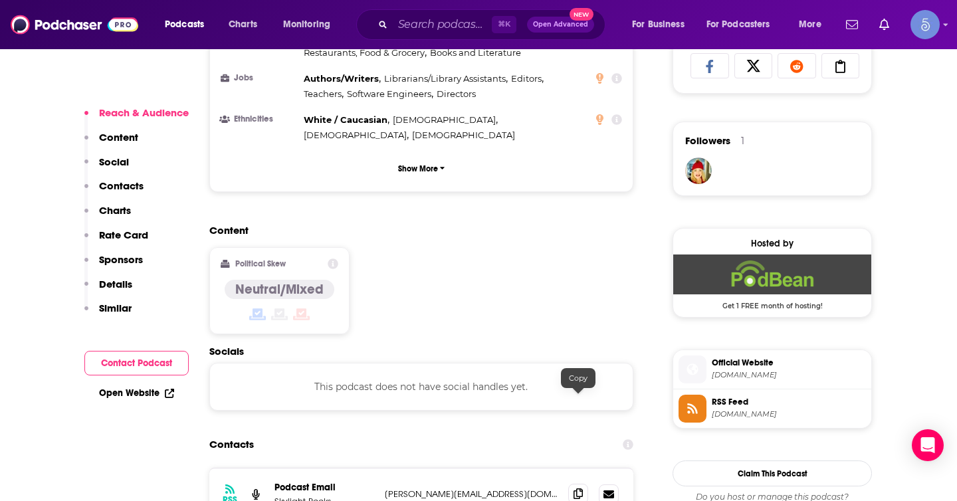
click at [581, 488] on icon at bounding box center [577, 493] width 9 height 11
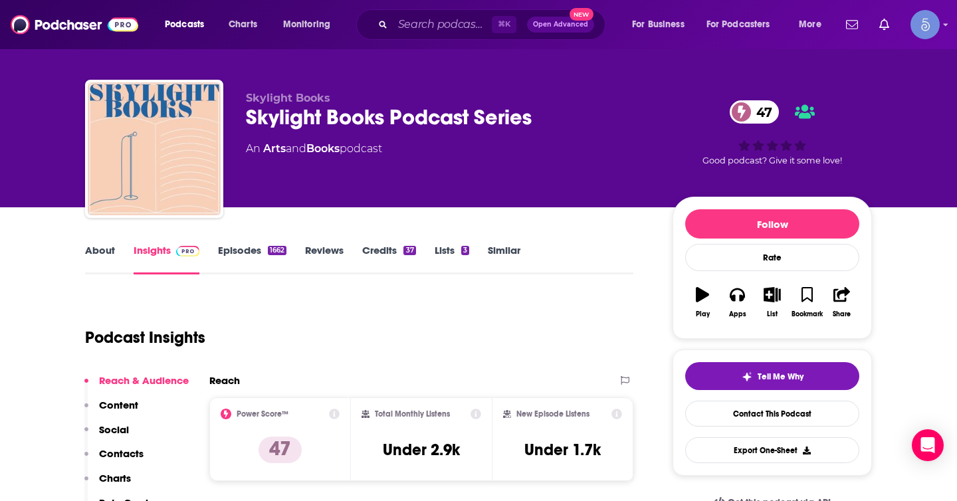
scroll to position [0, 0]
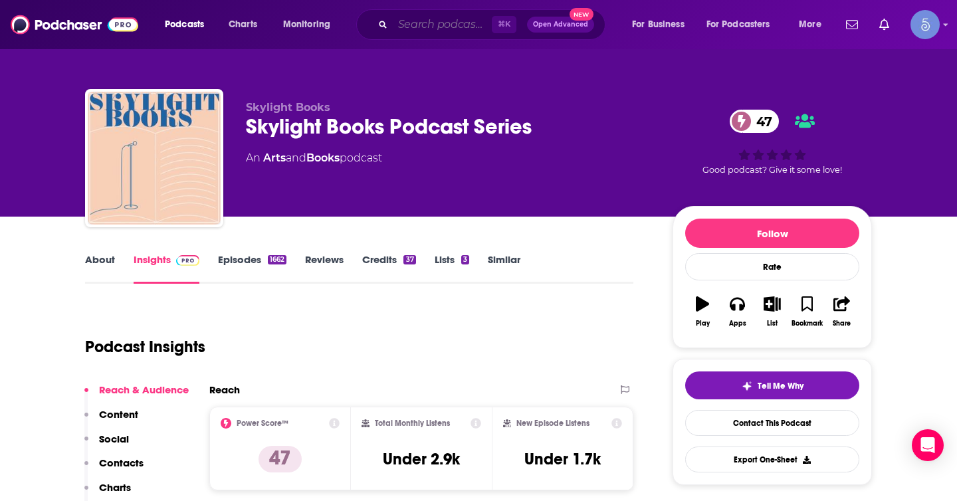
click at [469, 21] on input "Search podcasts, credits, & more..." at bounding box center [442, 24] width 99 height 21
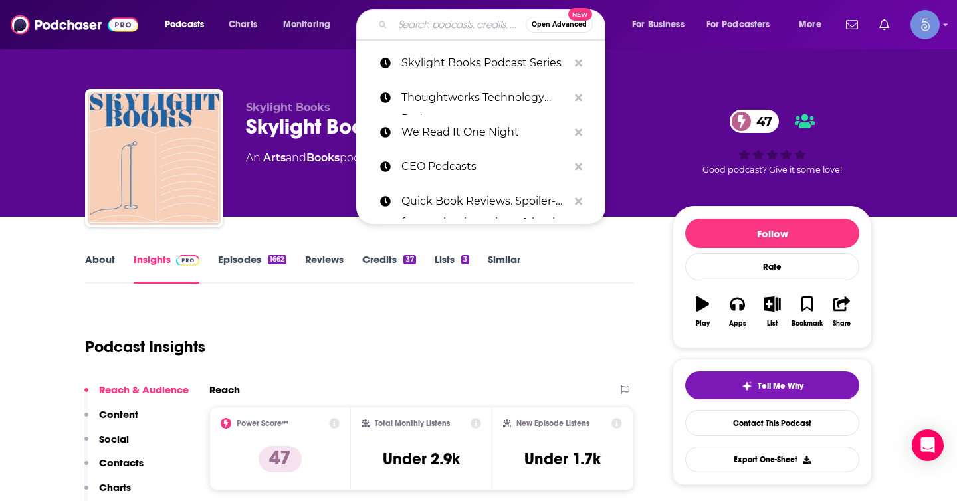
paste input "The Novel Writing Podcast"
type input "The Novel Writing Podcast"
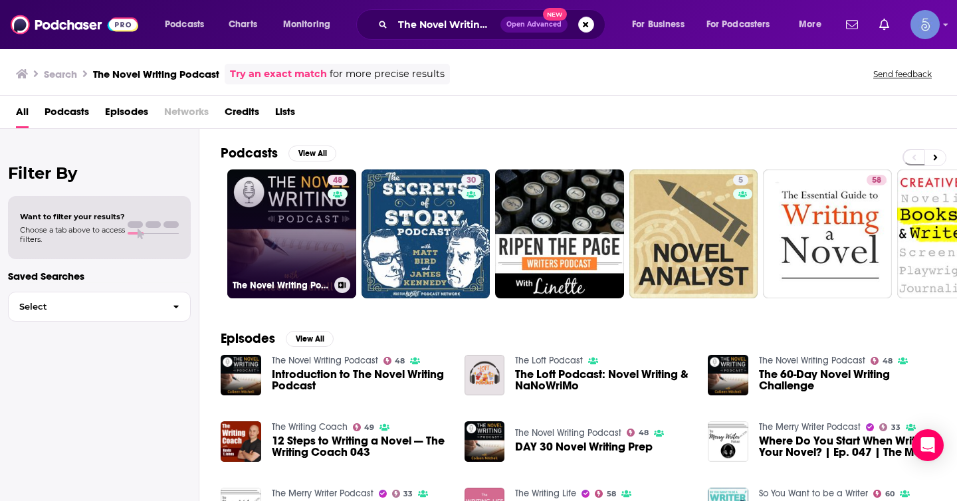
click at [311, 228] on link "48 The Novel Writing Podcast" at bounding box center [291, 233] width 129 height 129
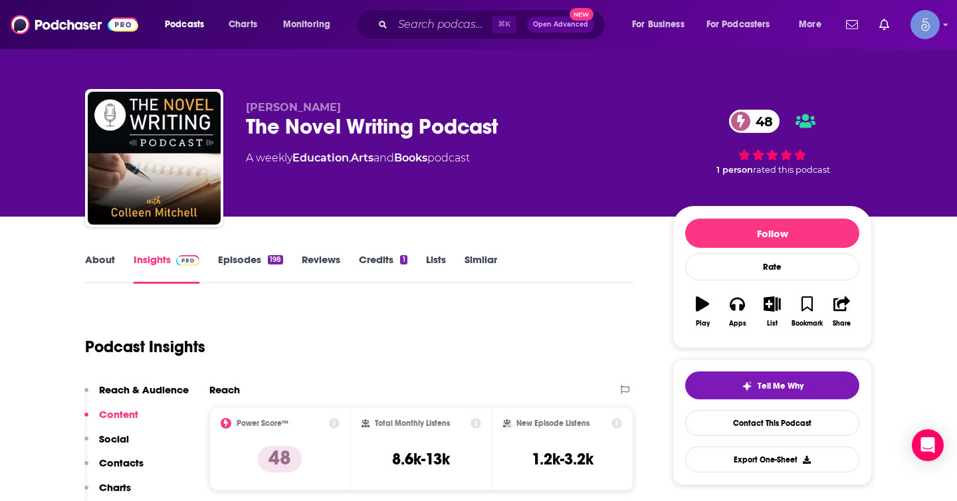
click at [321, 107] on span "[PERSON_NAME]" at bounding box center [293, 107] width 95 height 13
copy p "[PERSON_NAME]"
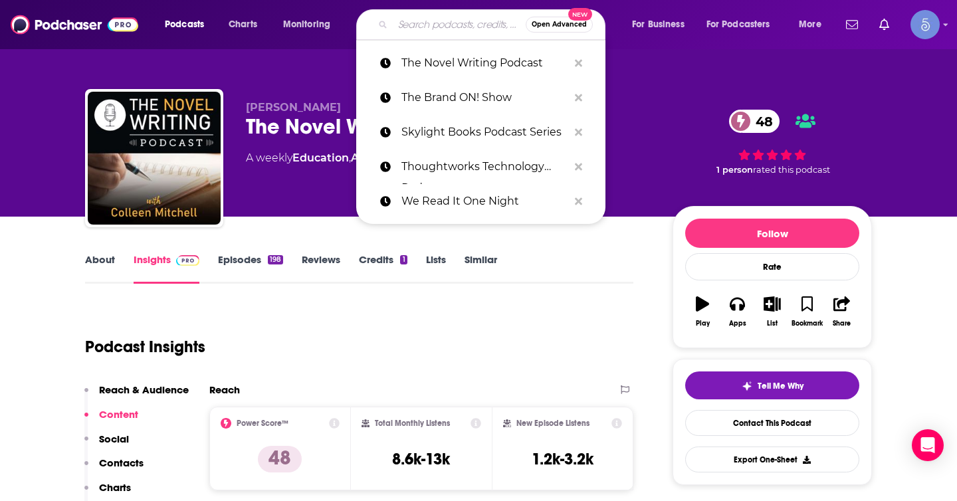
click at [460, 20] on input "Search podcasts, credits, & more..." at bounding box center [459, 24] width 133 height 21
paste input "Black Lives Matter Podcast ✋🏿#BlackLivesMatter - Black History | Black Ethics |…"
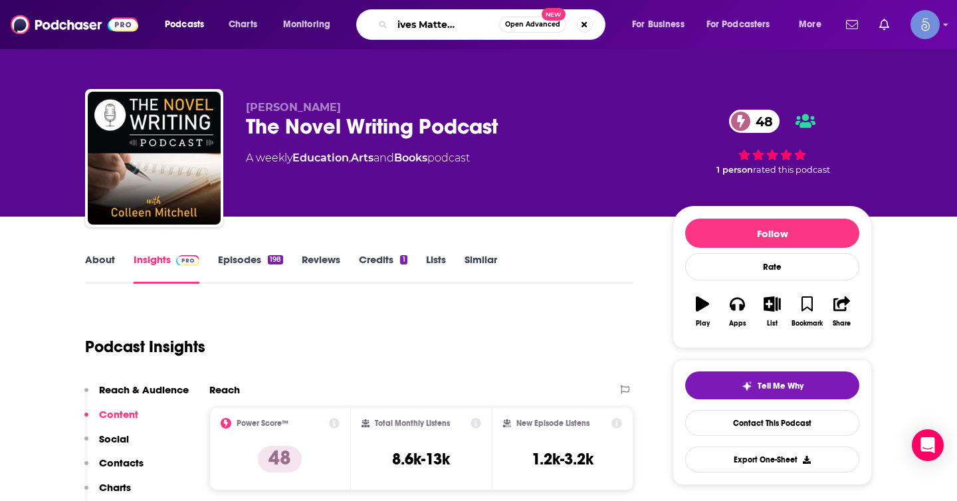
scroll to position [0, 52]
drag, startPoint x: 490, startPoint y: 25, endPoint x: 479, endPoint y: 27, distance: 11.0
click at [479, 27] on input "Black Lives Matter Podcast ✋🏿#BlackLivesMatter - Black History | Black Ethics |…" at bounding box center [446, 24] width 106 height 21
type input "Black Lives Matter Podcast"
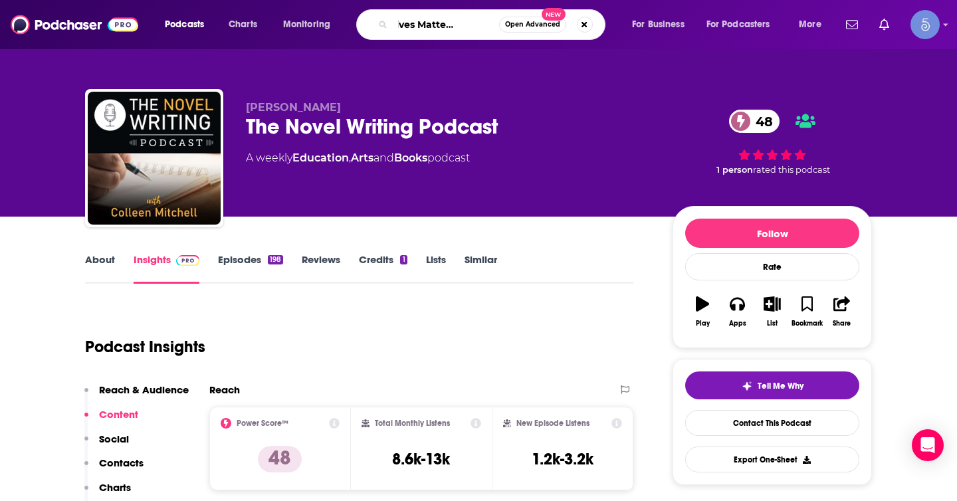
scroll to position [0, 37]
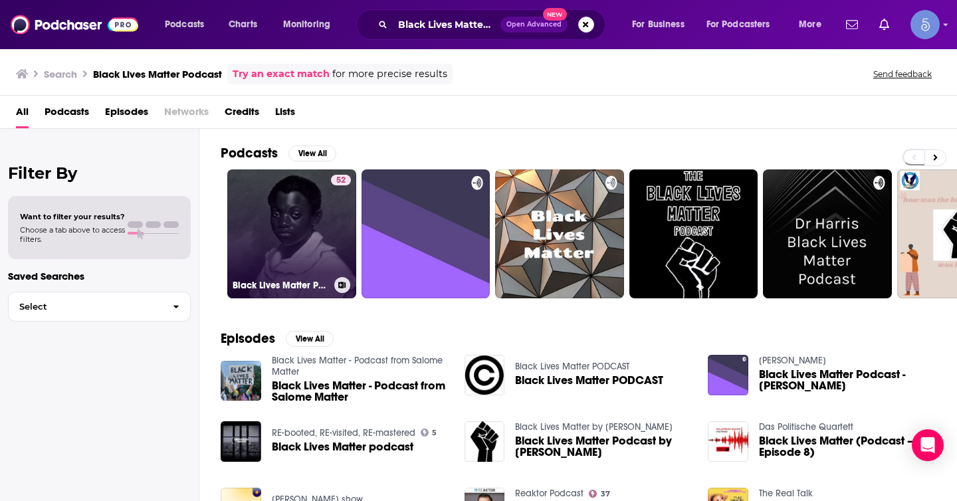
click at [302, 208] on link "52 Black Lives Matter Podcast ✋🏿#BlackLivesMatter - Black History | Black Ethic…" at bounding box center [291, 233] width 129 height 129
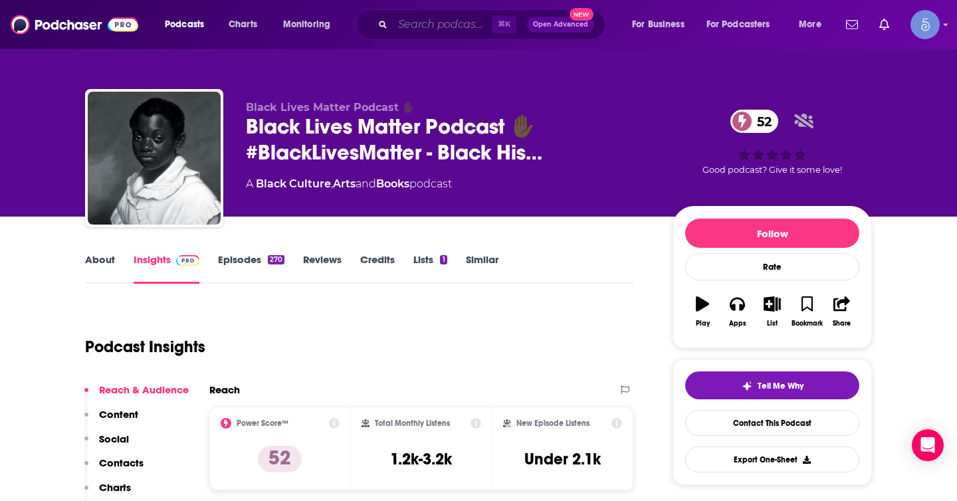
click at [460, 27] on input "Search podcasts, credits, & more..." at bounding box center [442, 24] width 99 height 21
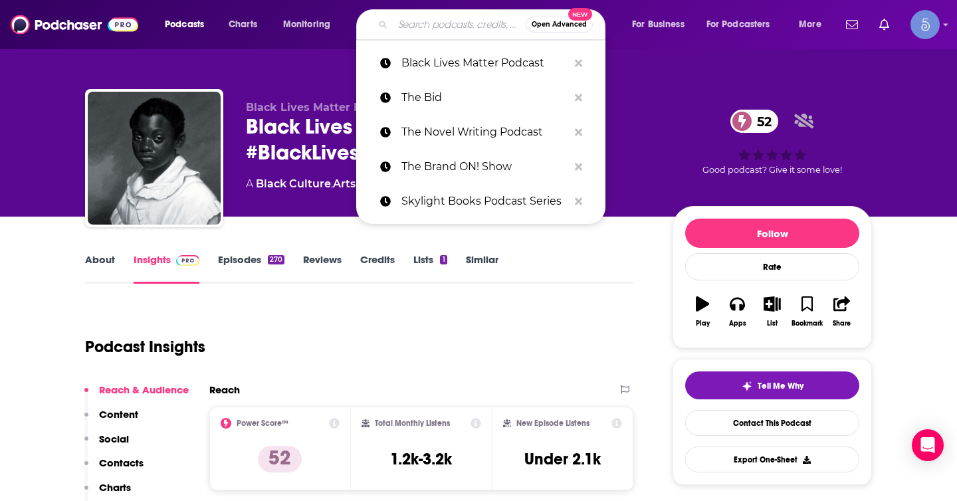
paste input "The Best Ever You Show"
type input "The Best Ever You Show"
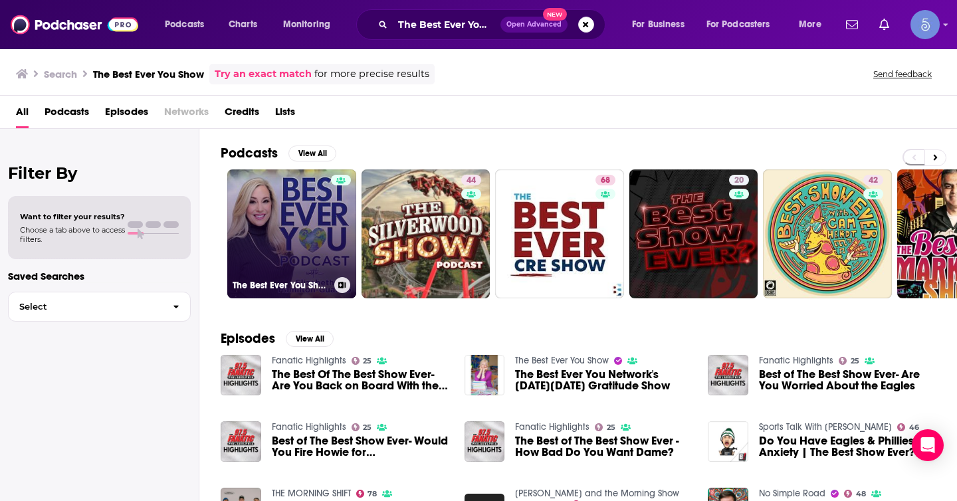
click at [293, 235] on link "The Best Ever You Show" at bounding box center [291, 233] width 129 height 129
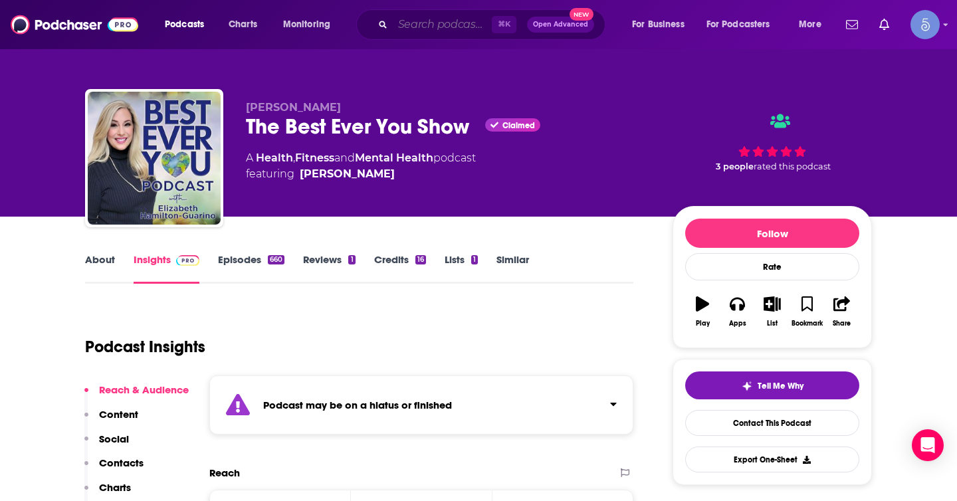
click at [448, 26] on input "Search podcasts, credits, & more..." at bounding box center [442, 24] width 99 height 21
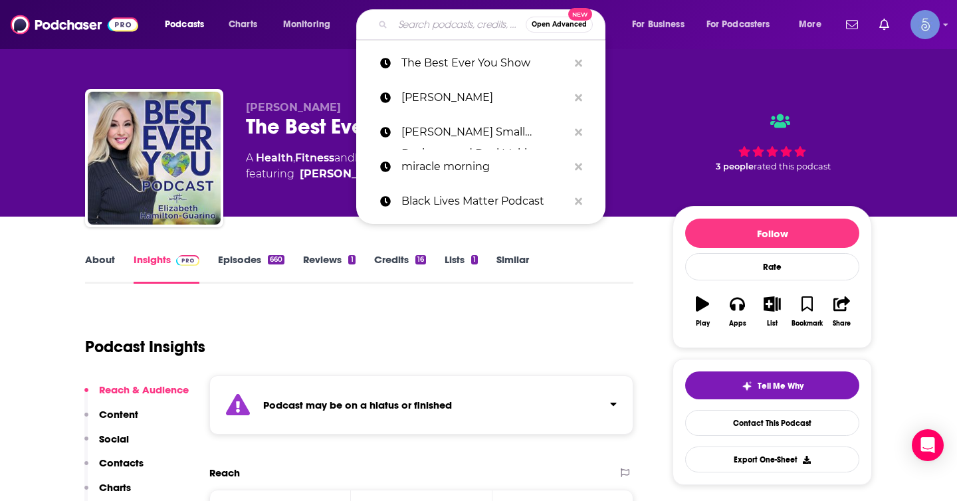
paste input "The Best Ever You Show"
type input "The Best Ever You Show"
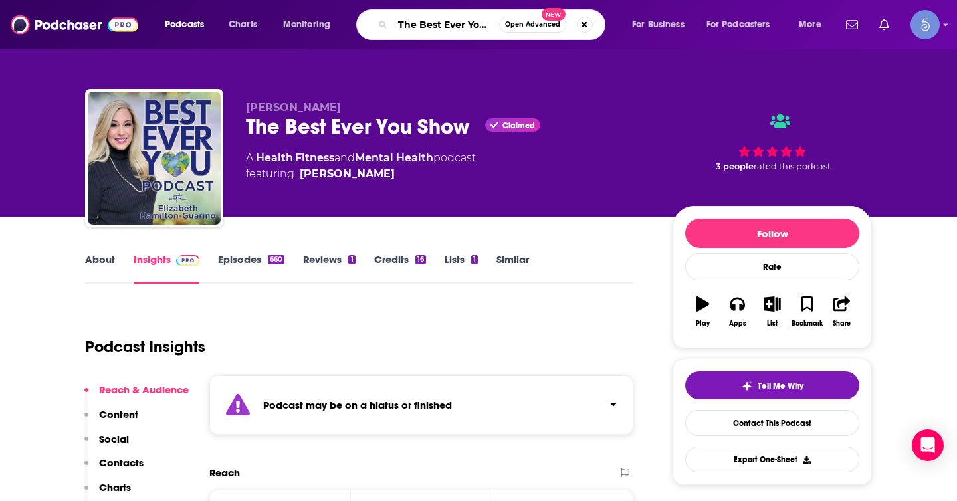
scroll to position [0, 23]
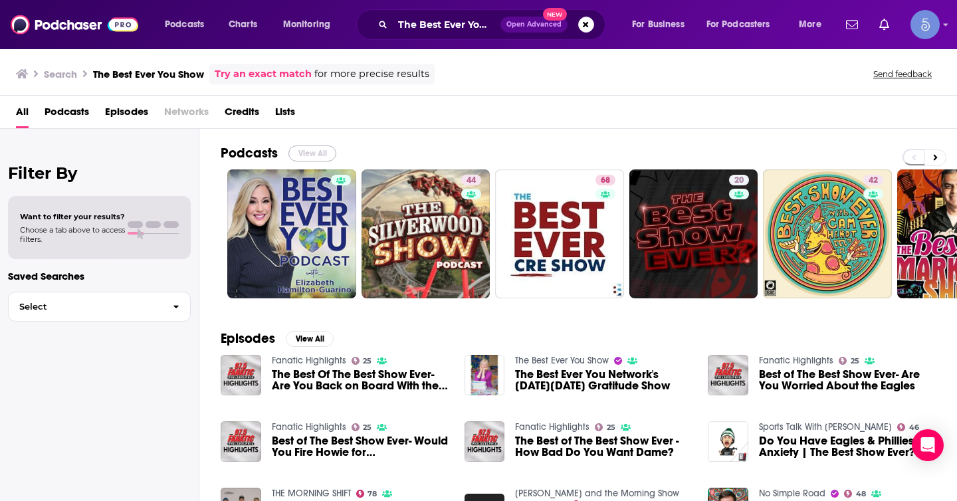
click at [308, 150] on button "View All" at bounding box center [312, 153] width 48 height 16
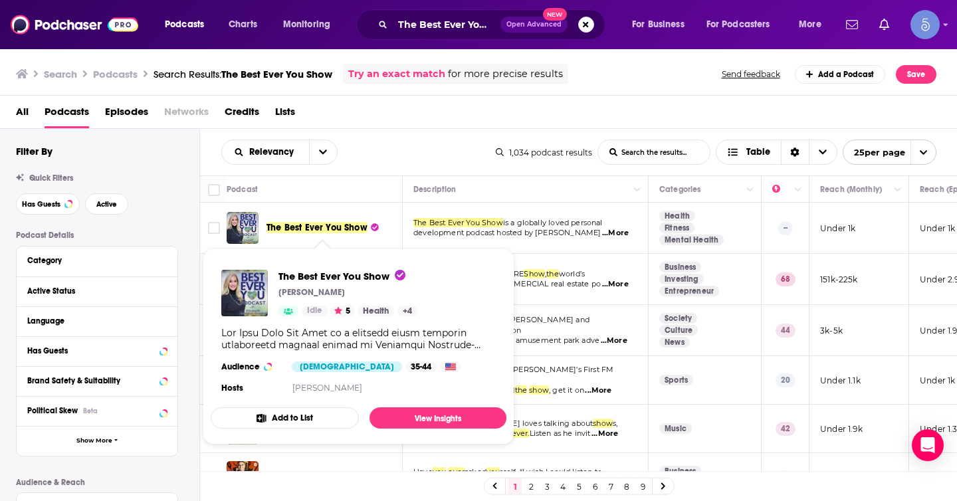
click at [349, 227] on span "The Best Ever You Show" at bounding box center [316, 227] width 101 height 11
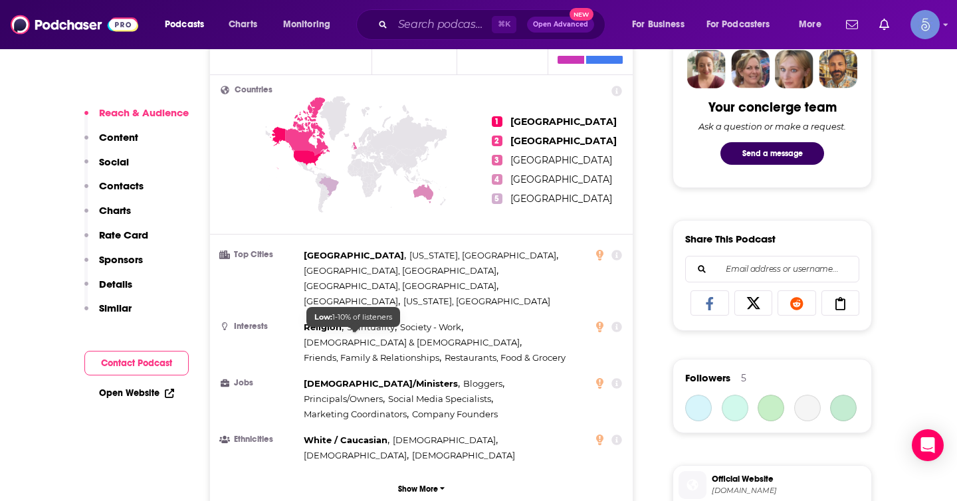
scroll to position [1226, 0]
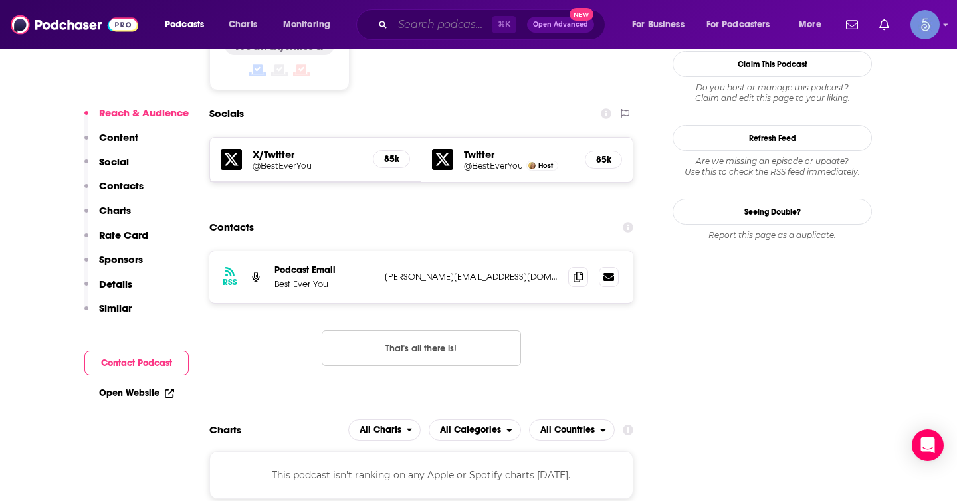
click at [457, 29] on input "Search podcasts, credits, & more..." at bounding box center [442, 24] width 99 height 21
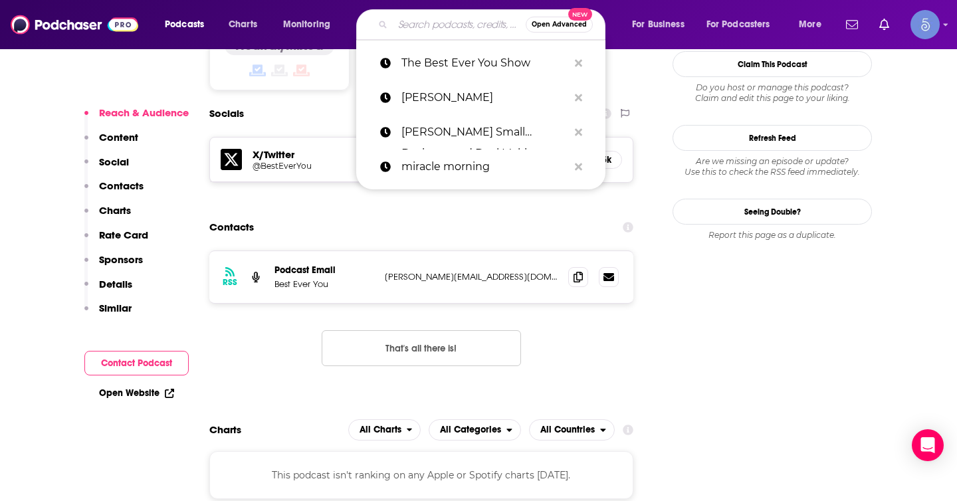
paste input "After Words"
type input "After Words"
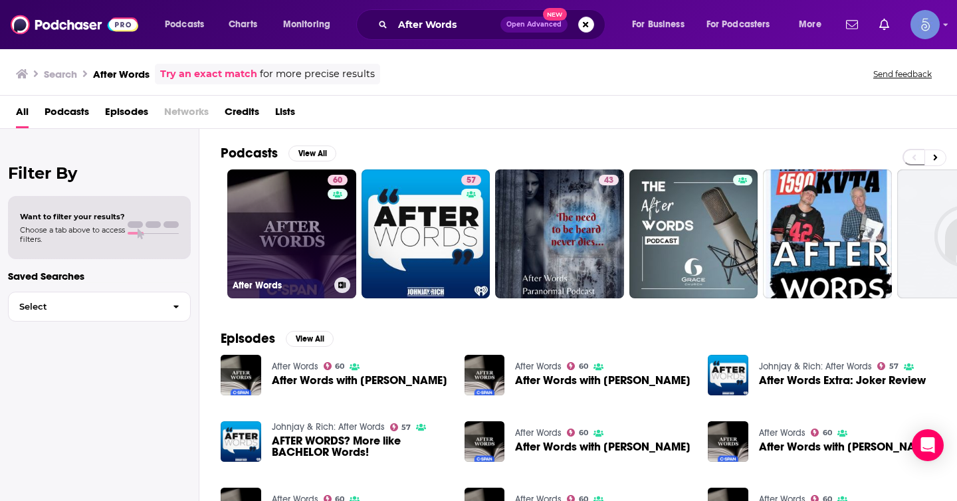
click at [300, 256] on link "60 After Words" at bounding box center [291, 233] width 129 height 129
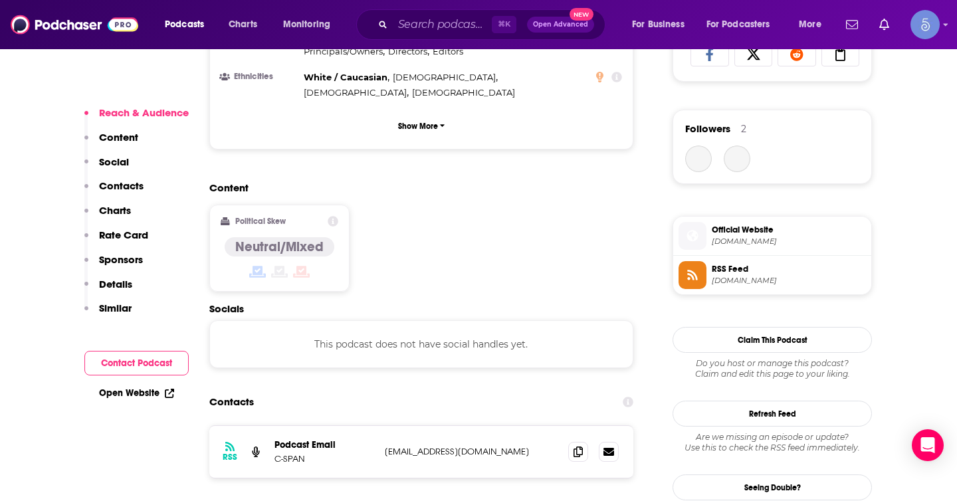
scroll to position [970, 0]
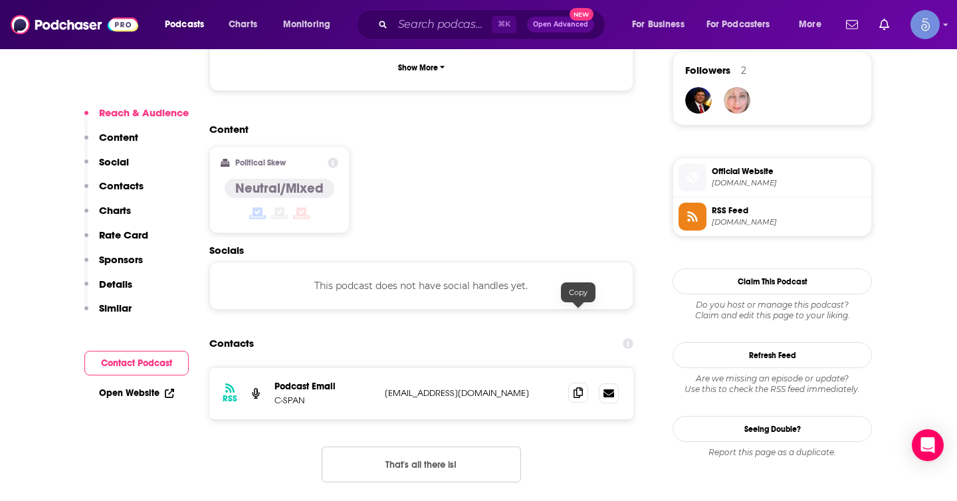
click at [572, 383] on span at bounding box center [578, 393] width 20 height 20
